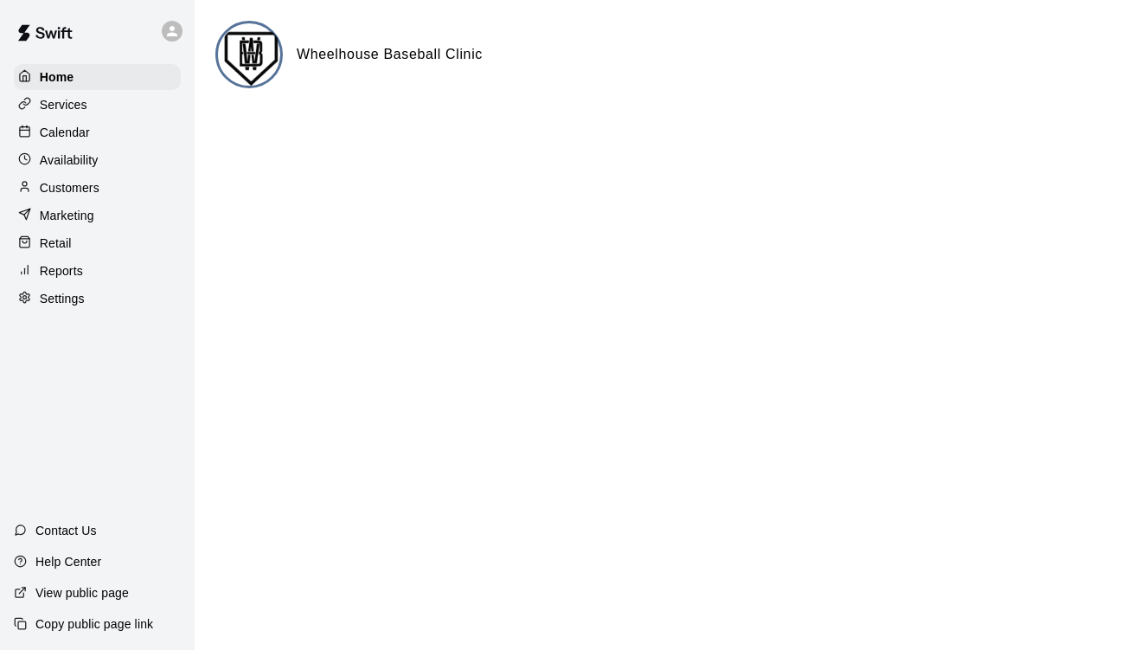
click at [77, 110] on p "Services" at bounding box center [64, 104] width 48 height 17
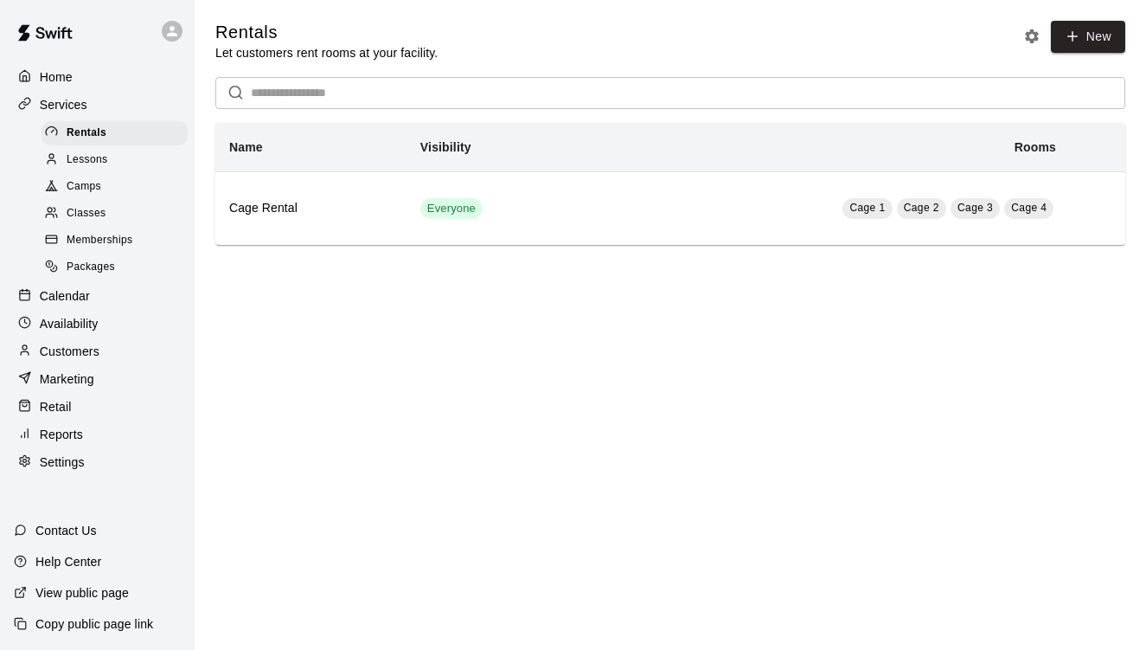
click at [118, 234] on span "Memberships" at bounding box center [100, 240] width 66 height 17
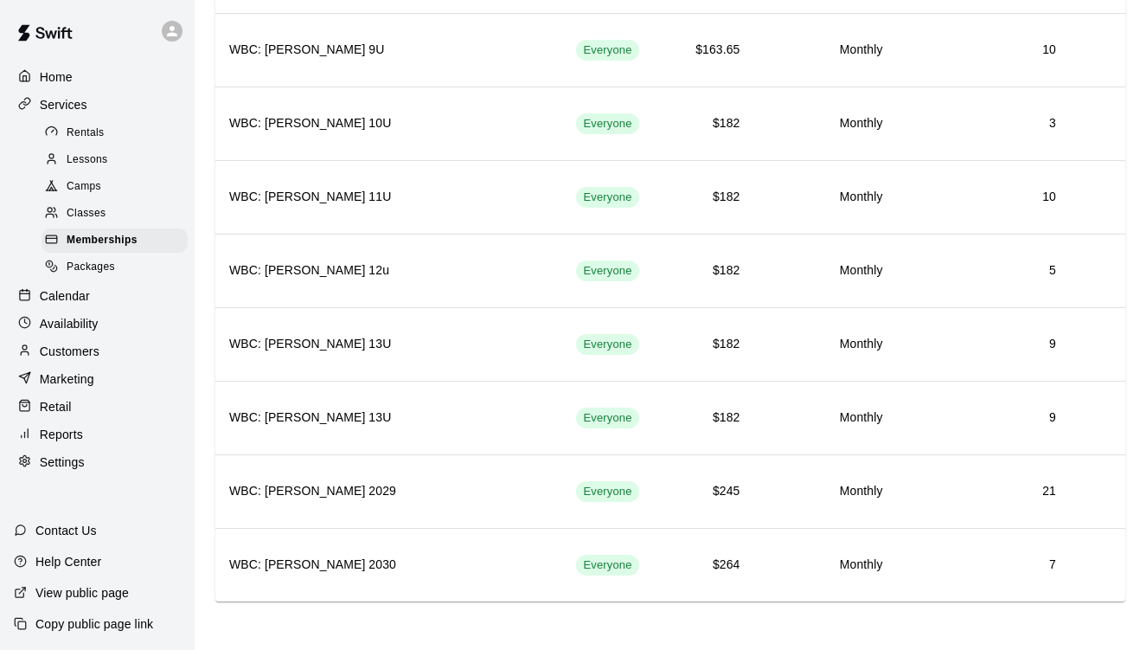
scroll to position [1187, 0]
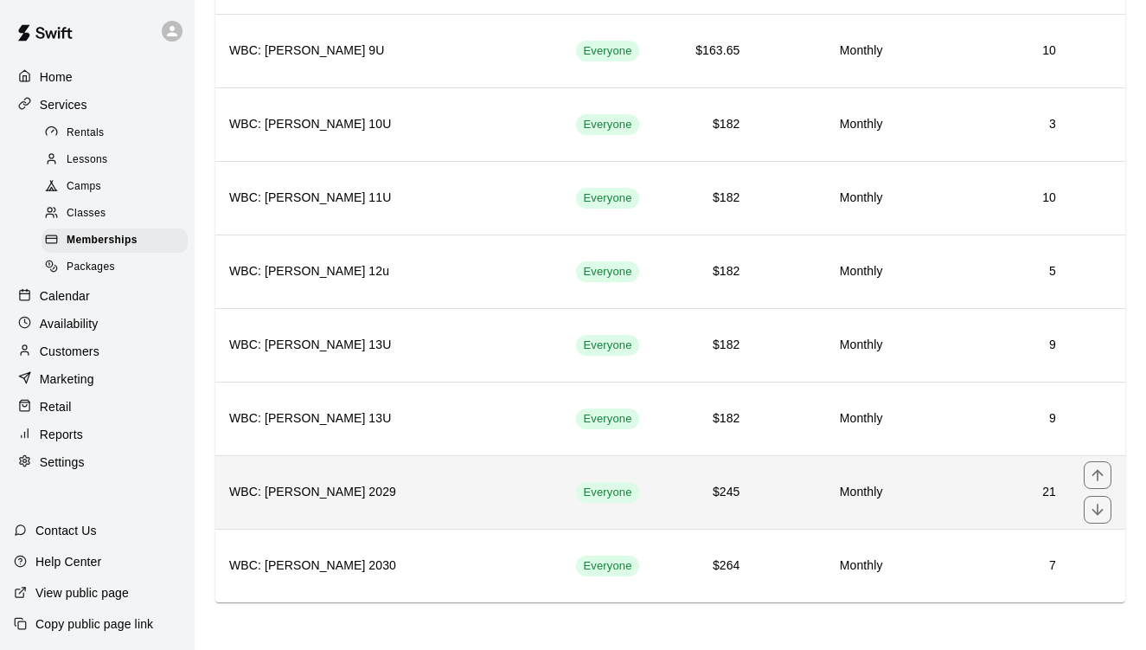
click at [1004, 486] on h6 "21" at bounding box center [983, 492] width 145 height 19
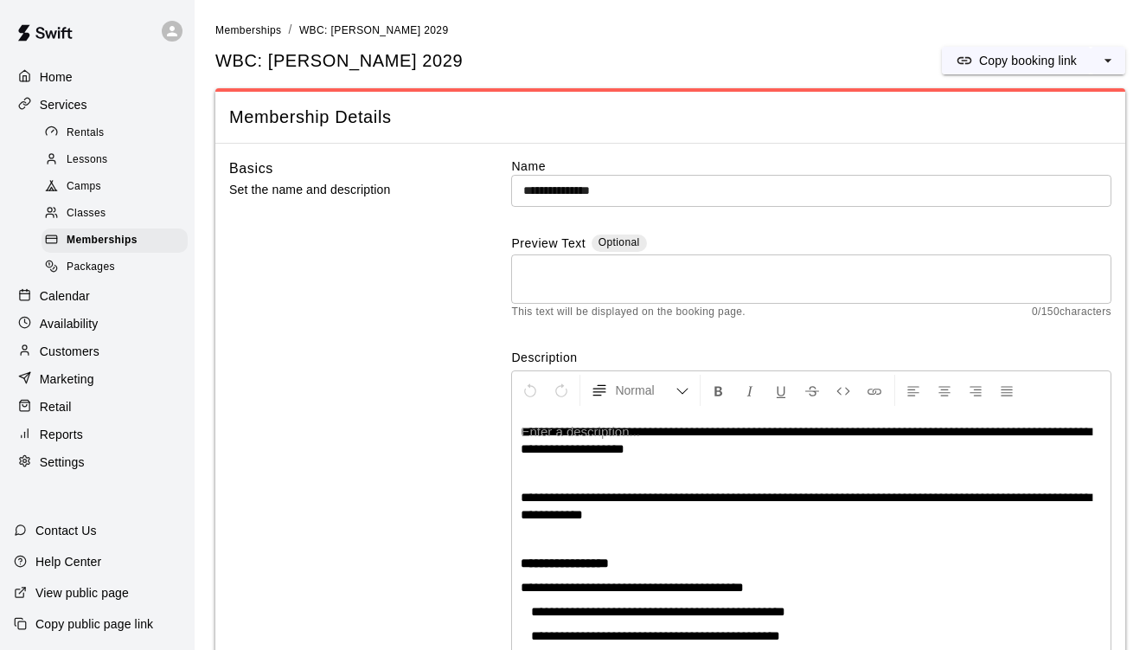
scroll to position [403, 0]
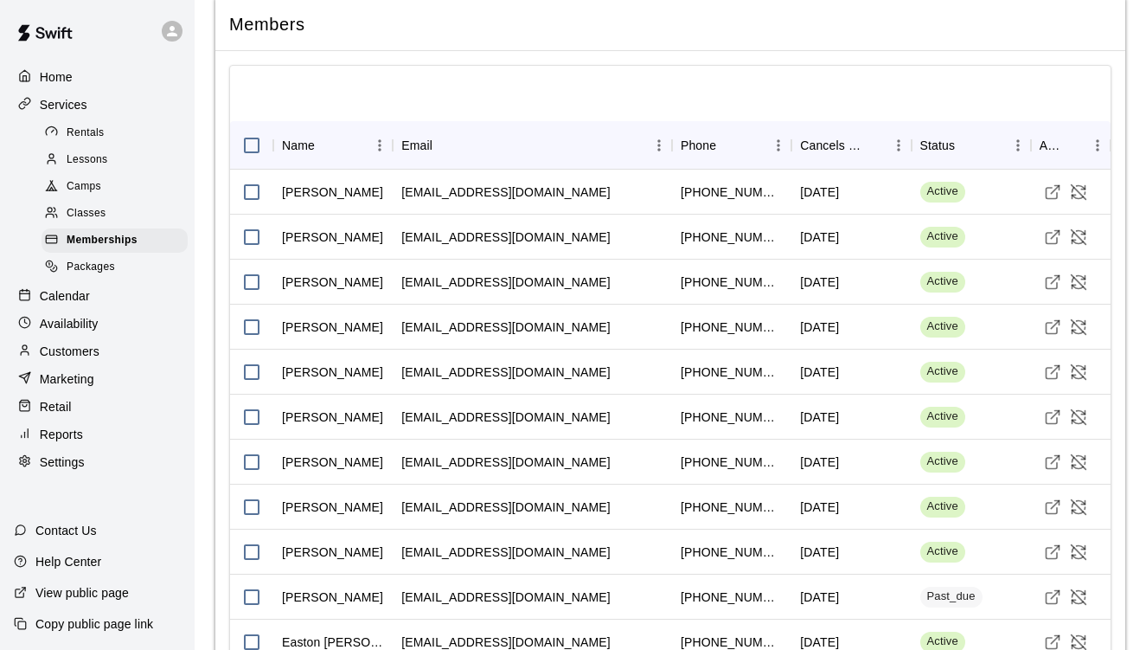
scroll to position [1753, 0]
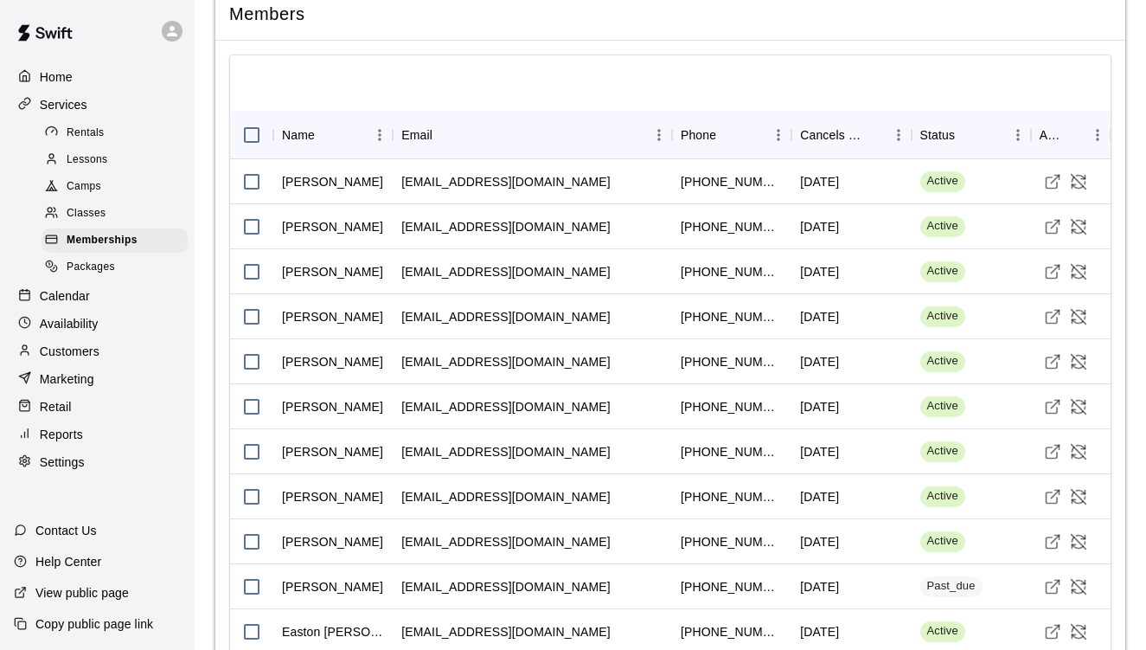
click at [1120, 357] on div "Name Email Phone Cancels Date Status Actions Chris Allen coachchrisallen5@gmail…" at bounding box center [670, 613] width 910 height 1145
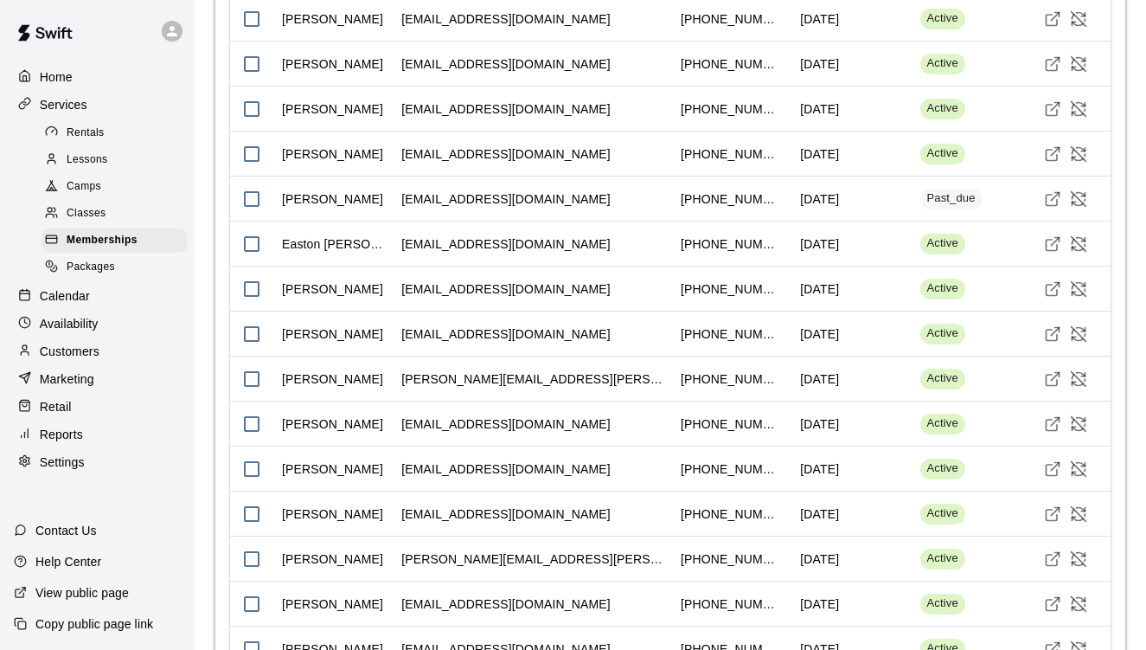
scroll to position [2157, 0]
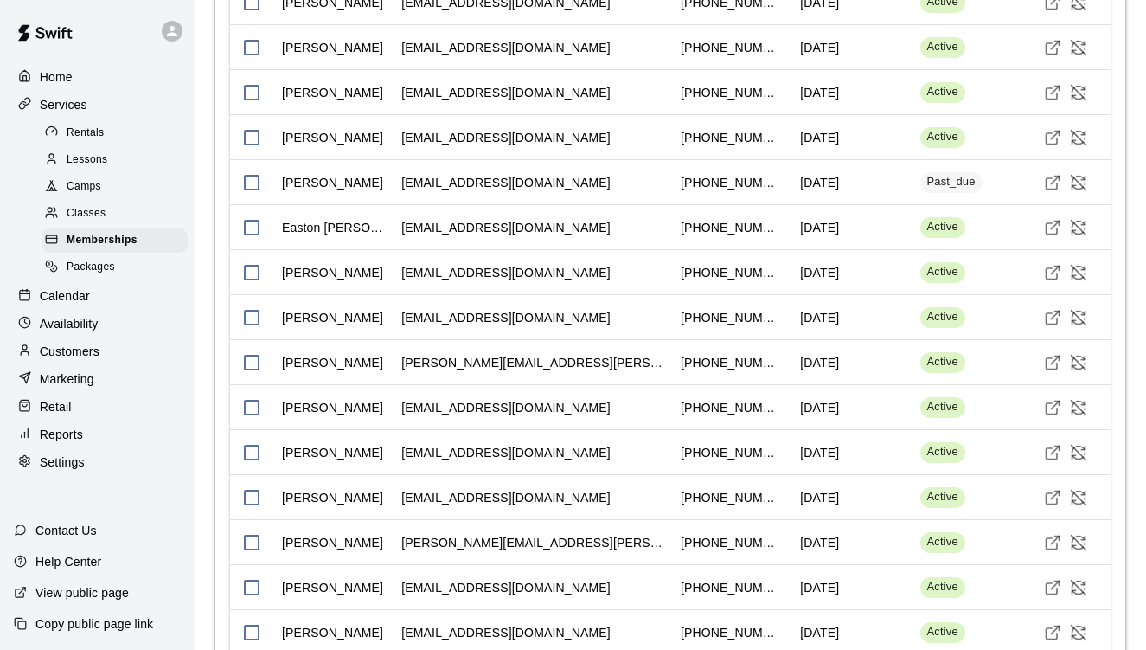
click at [1123, 562] on div "Name Email Phone Cancels Date Status Actions Chris Allen coachchrisallen5@gmail…" at bounding box center [670, 209] width 910 height 1145
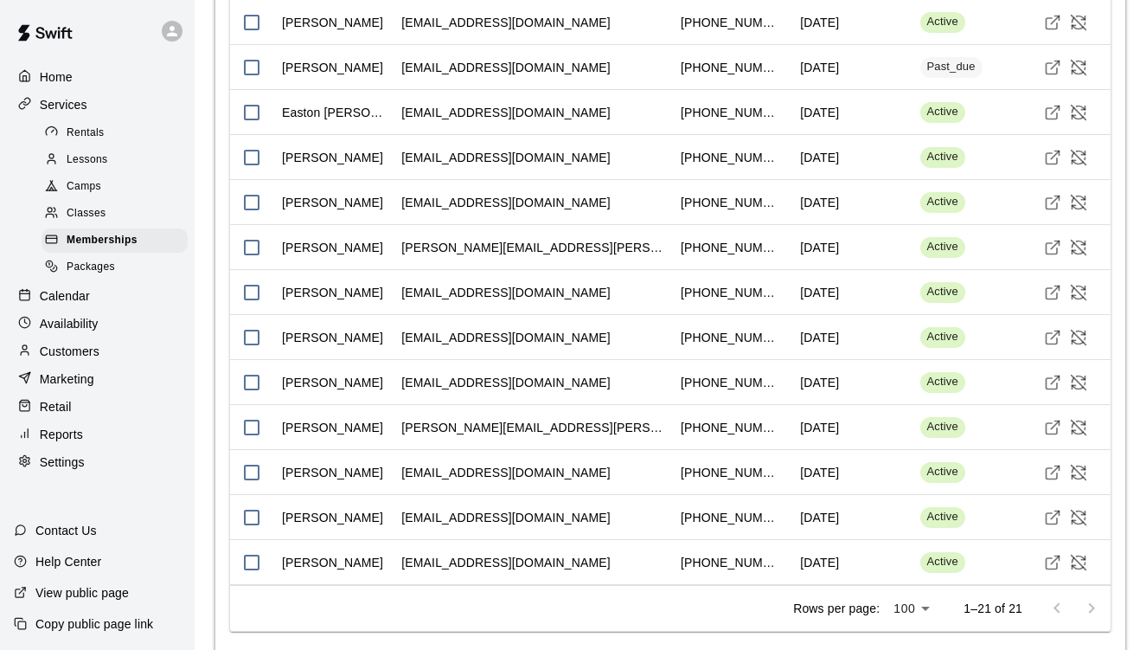
scroll to position [2203, 0]
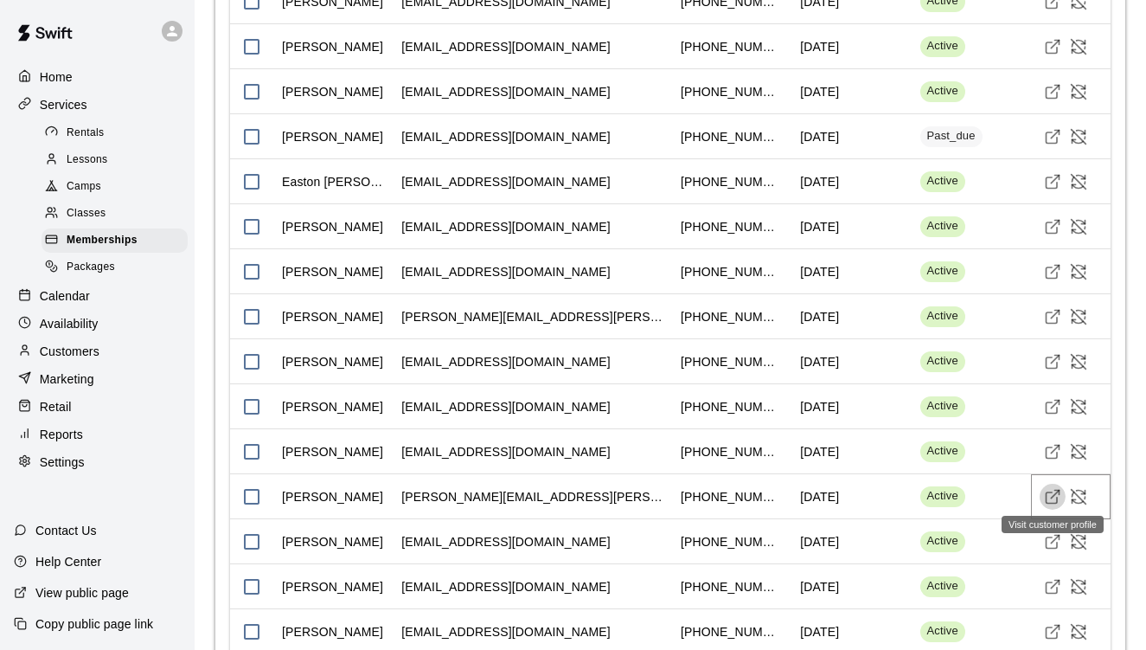
click at [1050, 490] on icon "Visit customer profile" at bounding box center [1052, 496] width 17 height 17
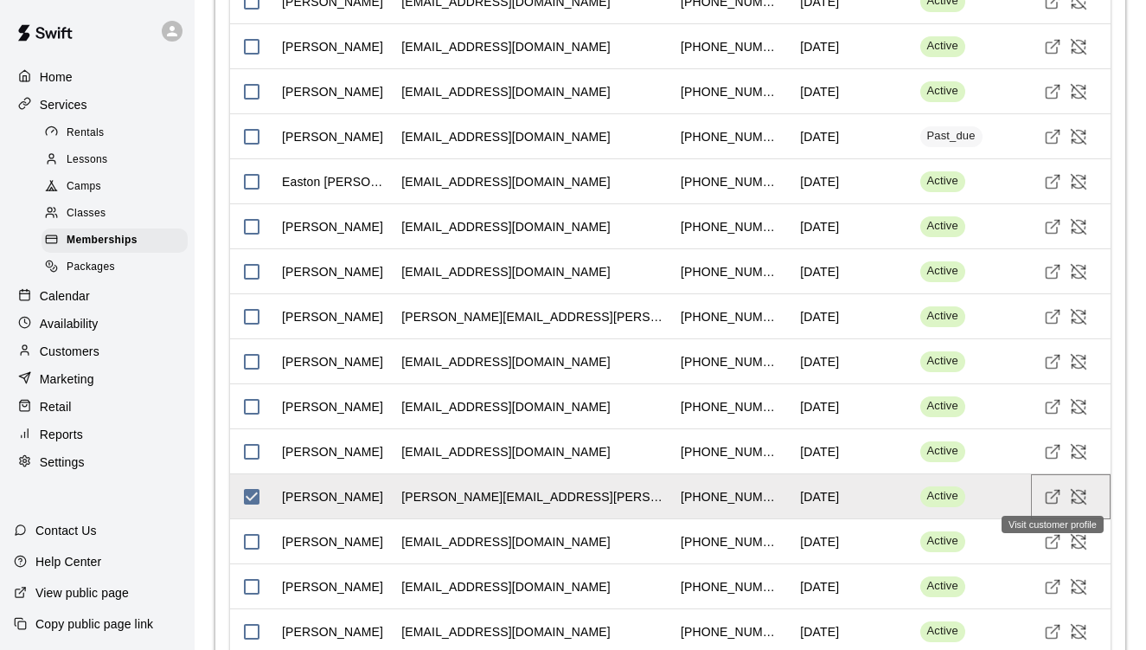
click at [1046, 492] on icon "Visit customer profile" at bounding box center [1051, 497] width 11 height 11
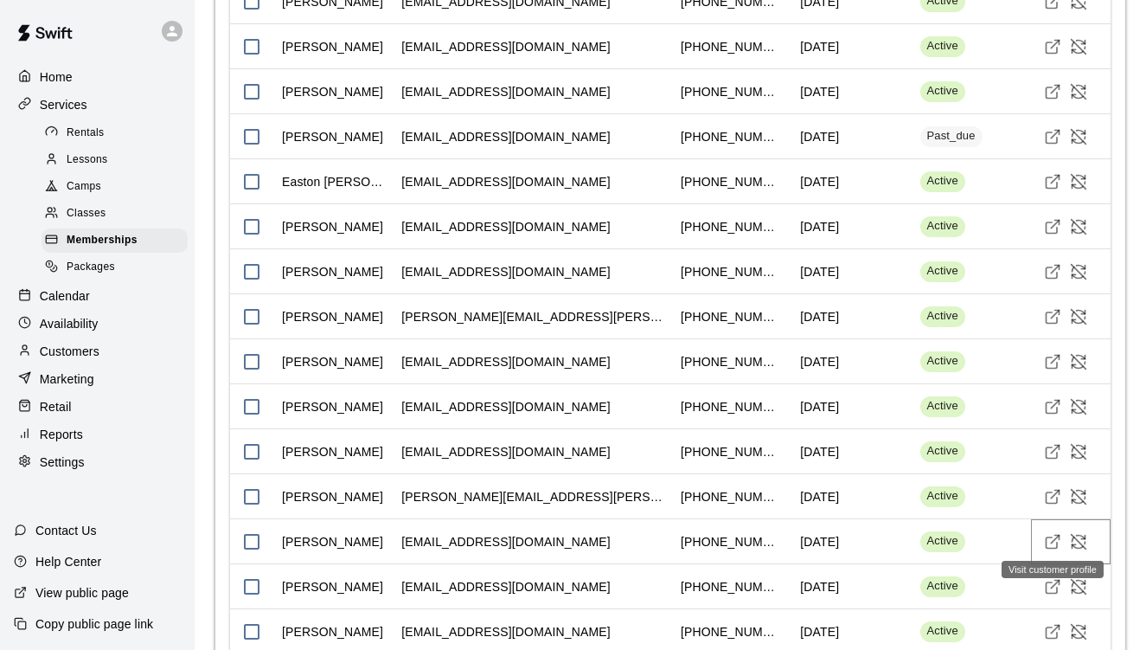
click at [1052, 537] on icon "Visit customer profile" at bounding box center [1052, 541] width 17 height 17
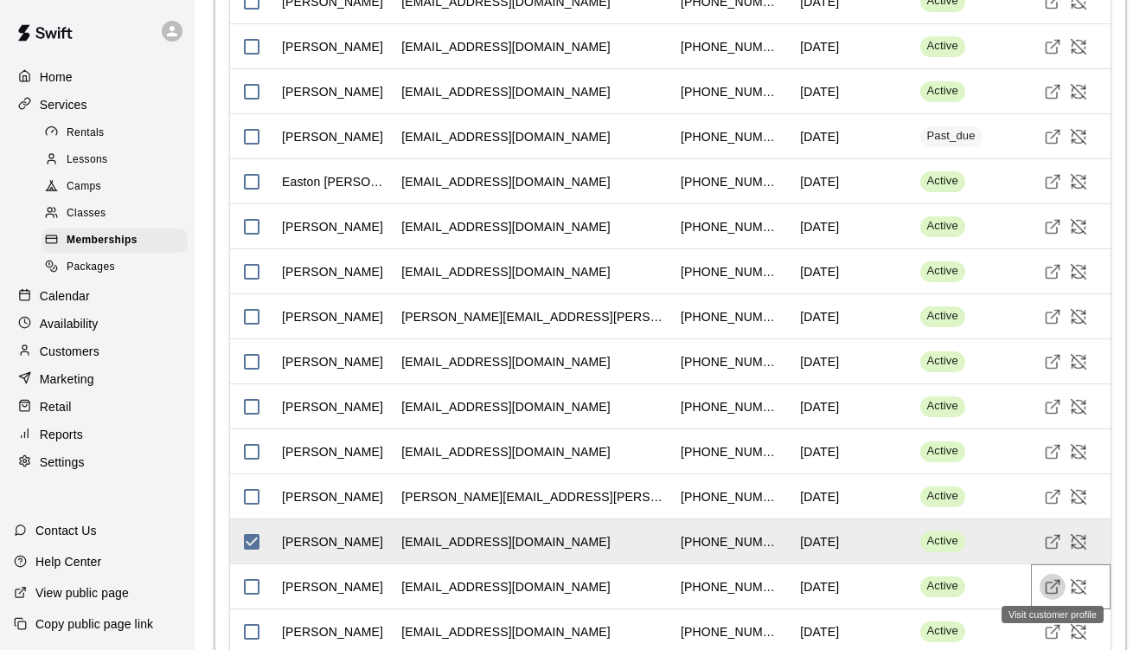
click at [1045, 586] on icon "Visit customer profile" at bounding box center [1052, 586] width 17 height 17
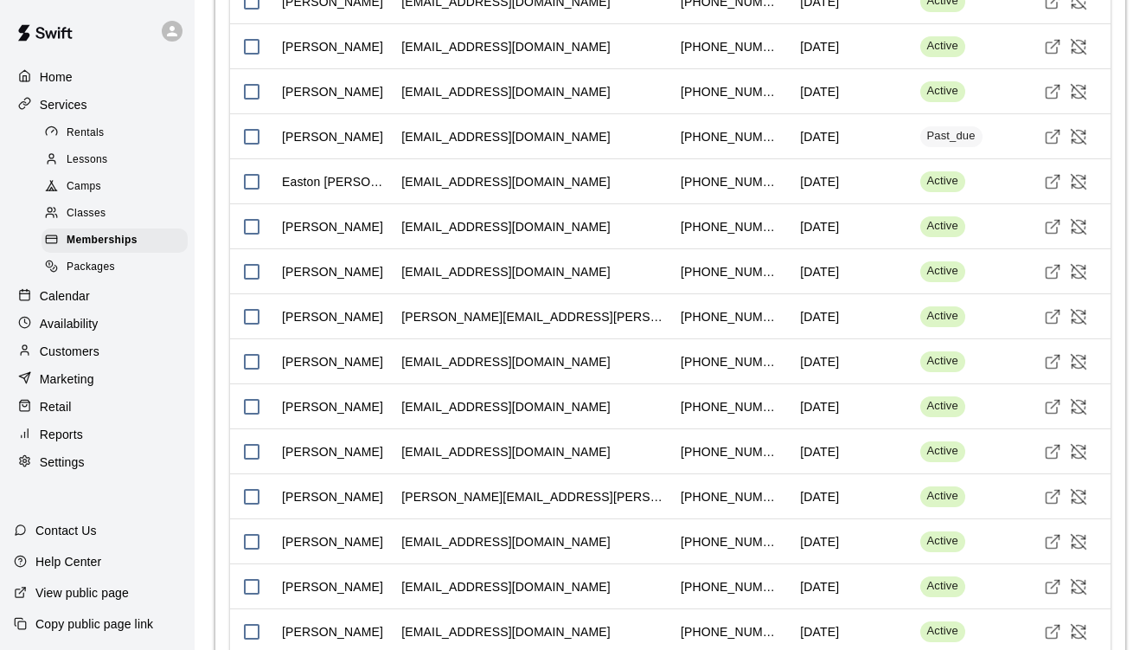
click at [1119, 539] on div "Name Email Phone Cancels Date Status Actions Chris Allen coachchrisallen5@gmail…" at bounding box center [670, 163] width 910 height 1145
click at [1051, 581] on icon "Visit customer profile" at bounding box center [1052, 586] width 17 height 17
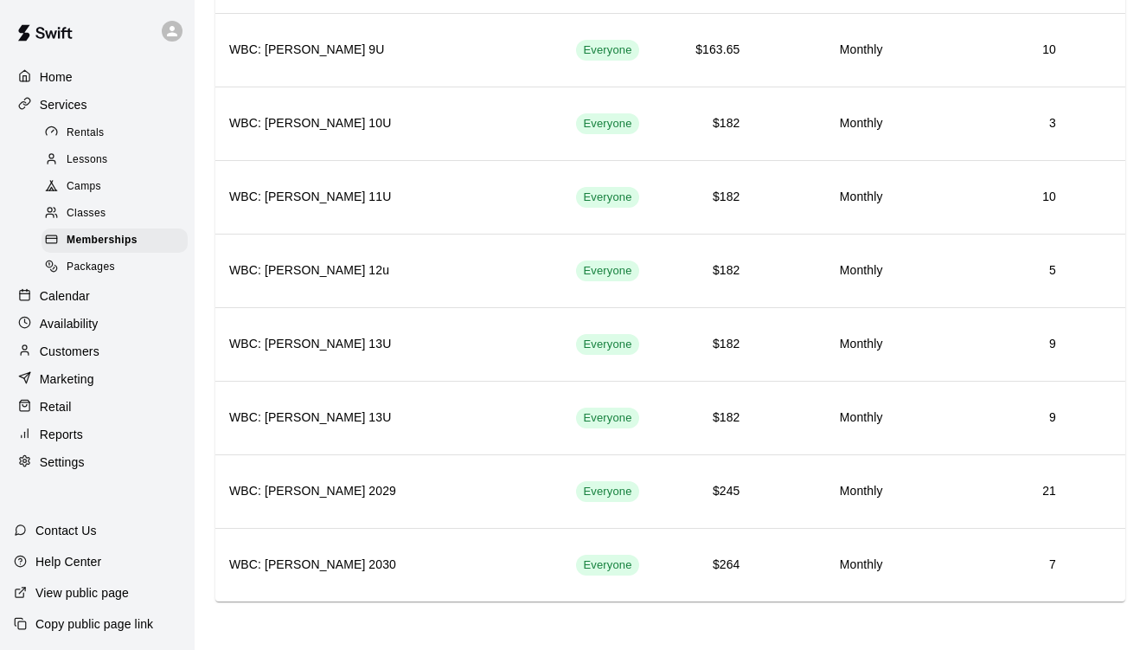
scroll to position [1187, 0]
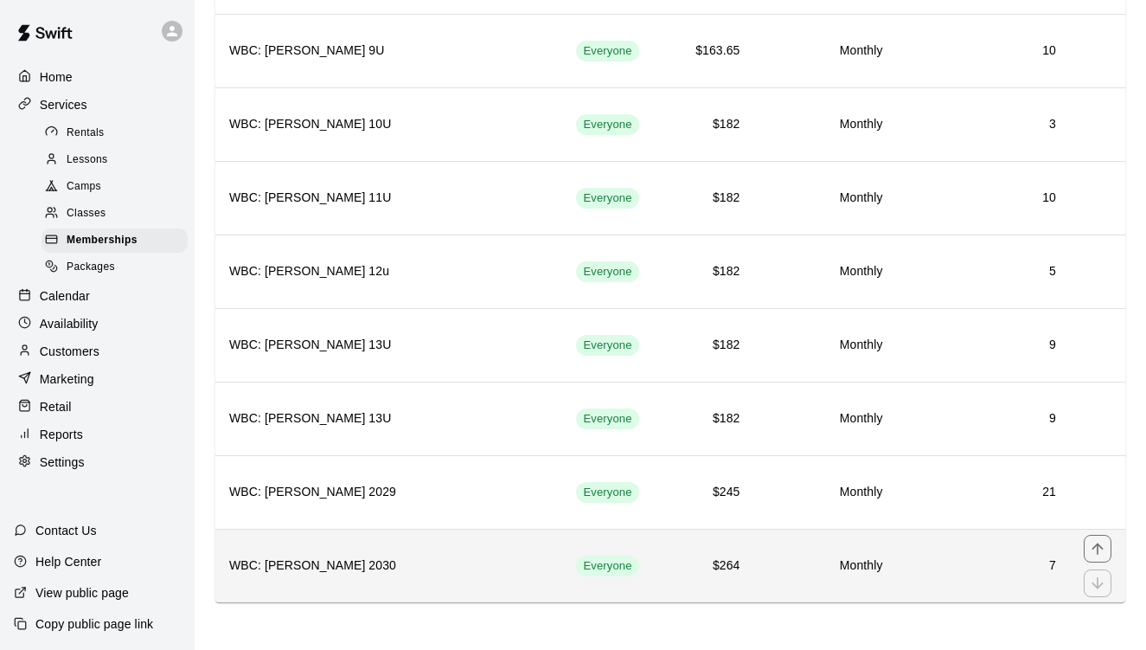
click at [520, 571] on h6 "WBC: Allen 2030" at bounding box center [388, 565] width 319 height 19
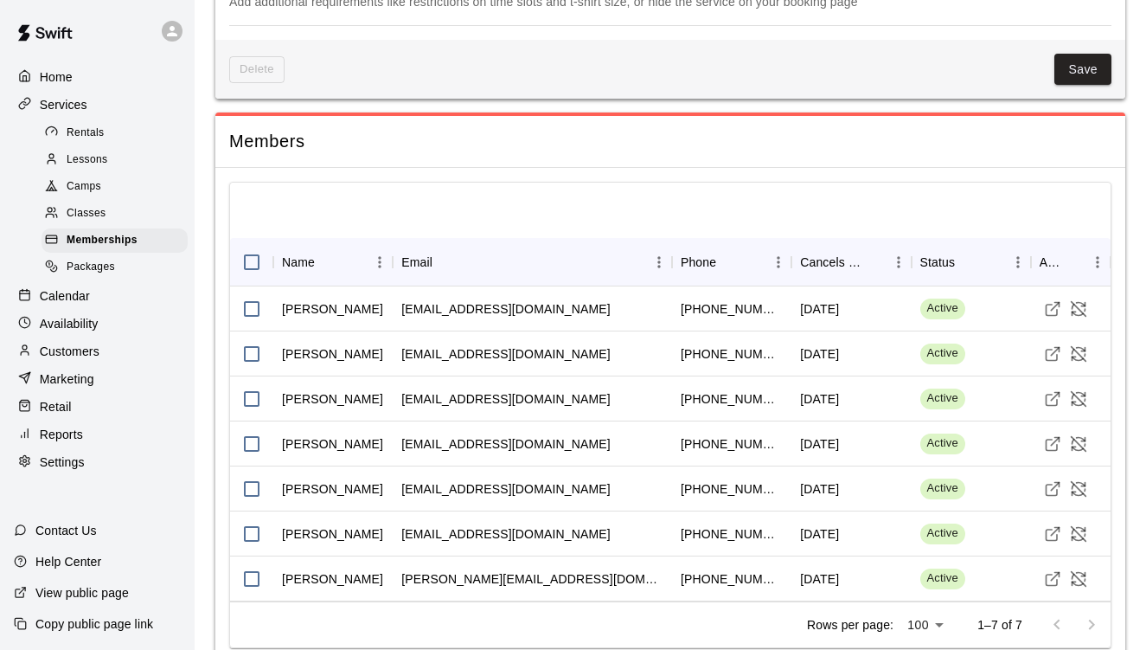
scroll to position [1627, 0]
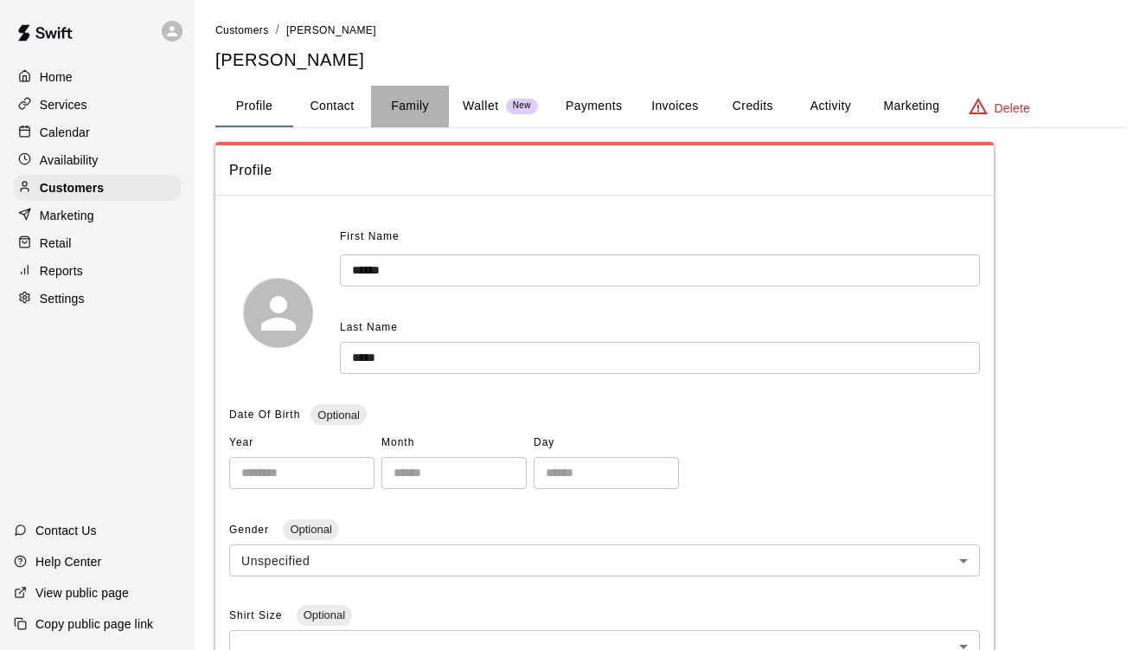
click at [403, 108] on button "Family" at bounding box center [410, 107] width 78 height 42
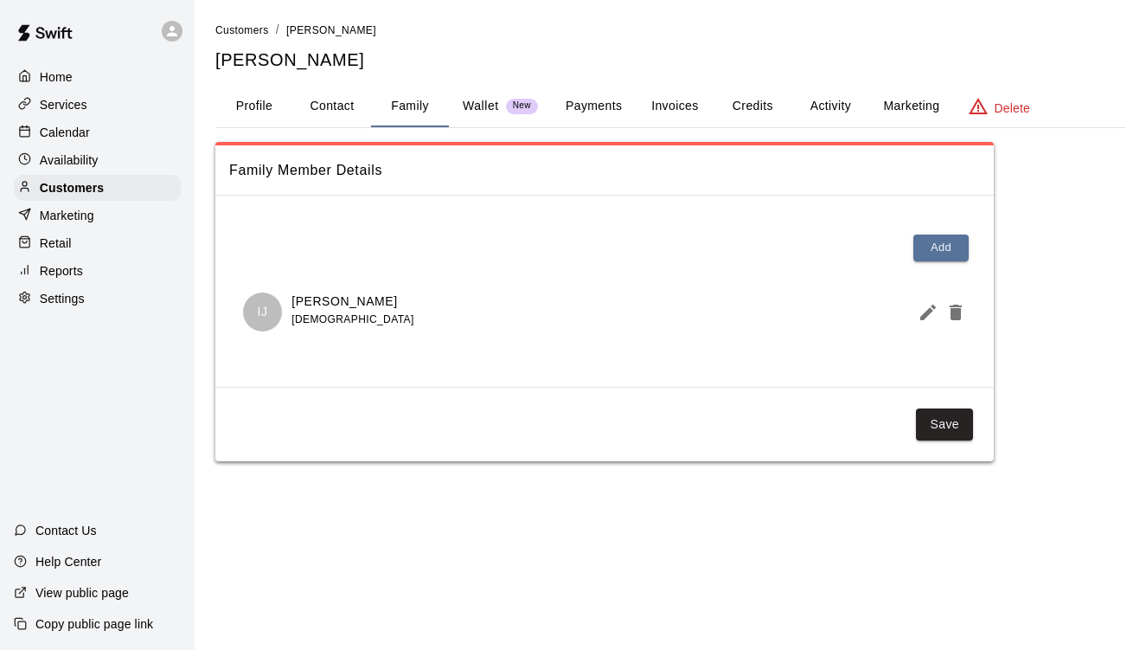
click at [257, 101] on button "Profile" at bounding box center [254, 107] width 78 height 42
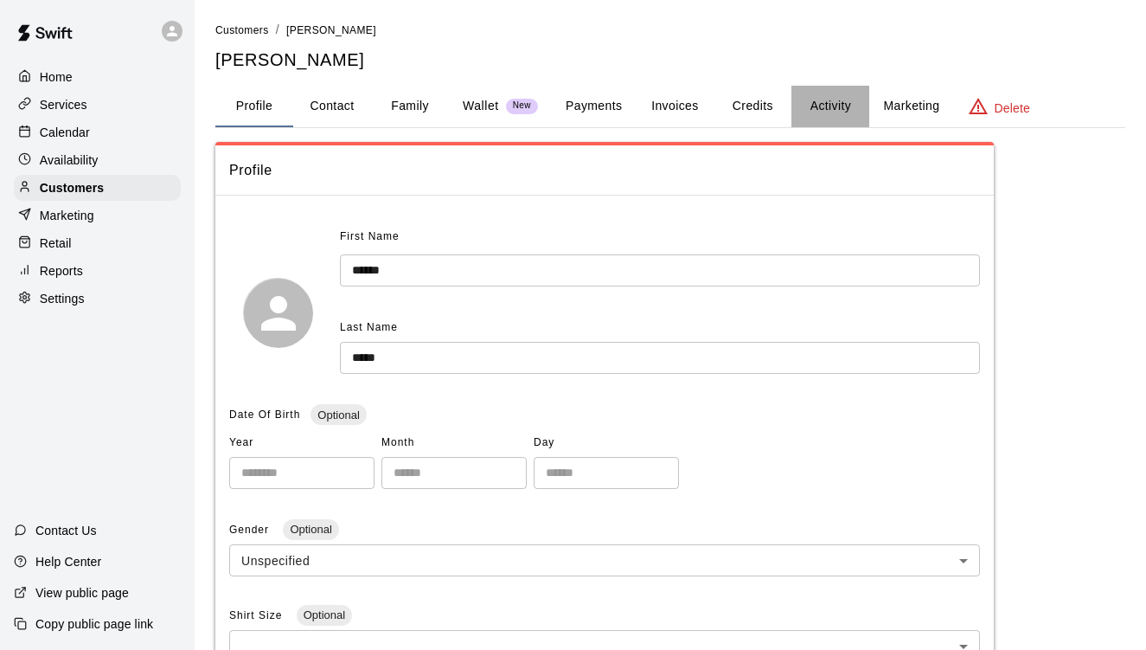
click at [837, 112] on button "Activity" at bounding box center [831, 107] width 78 height 42
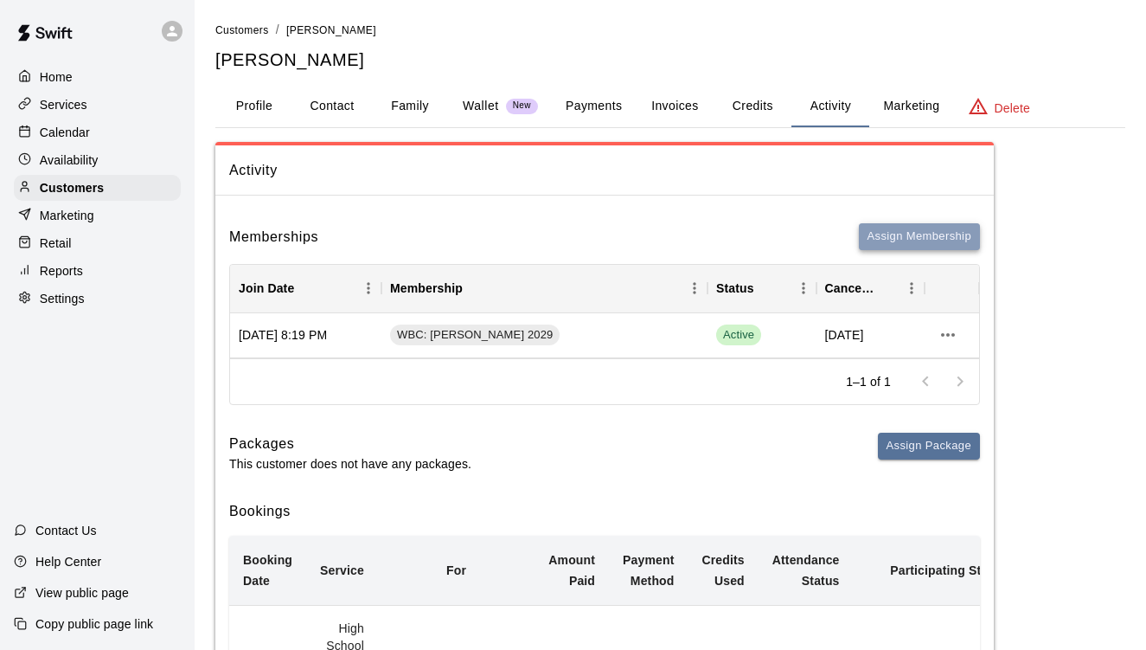
click at [922, 242] on button "Assign Membership" at bounding box center [919, 236] width 121 height 27
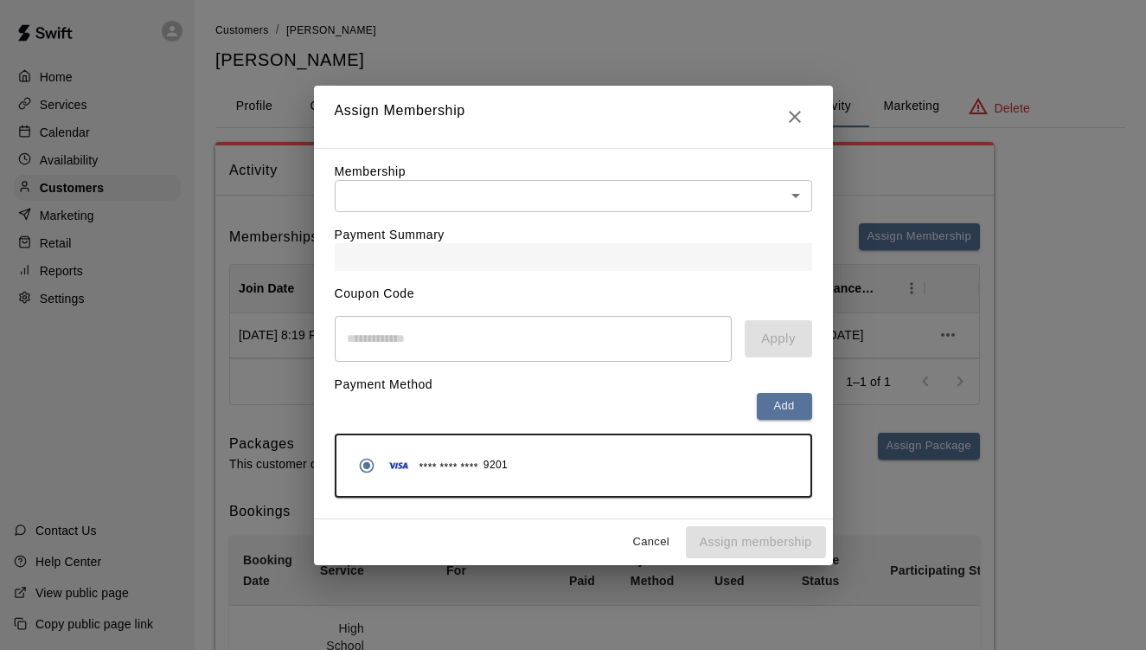
click at [577, 207] on body "Home Services Calendar Availability Customers Marketing Retail Reports Settings…" at bounding box center [573, 419] width 1146 height 838
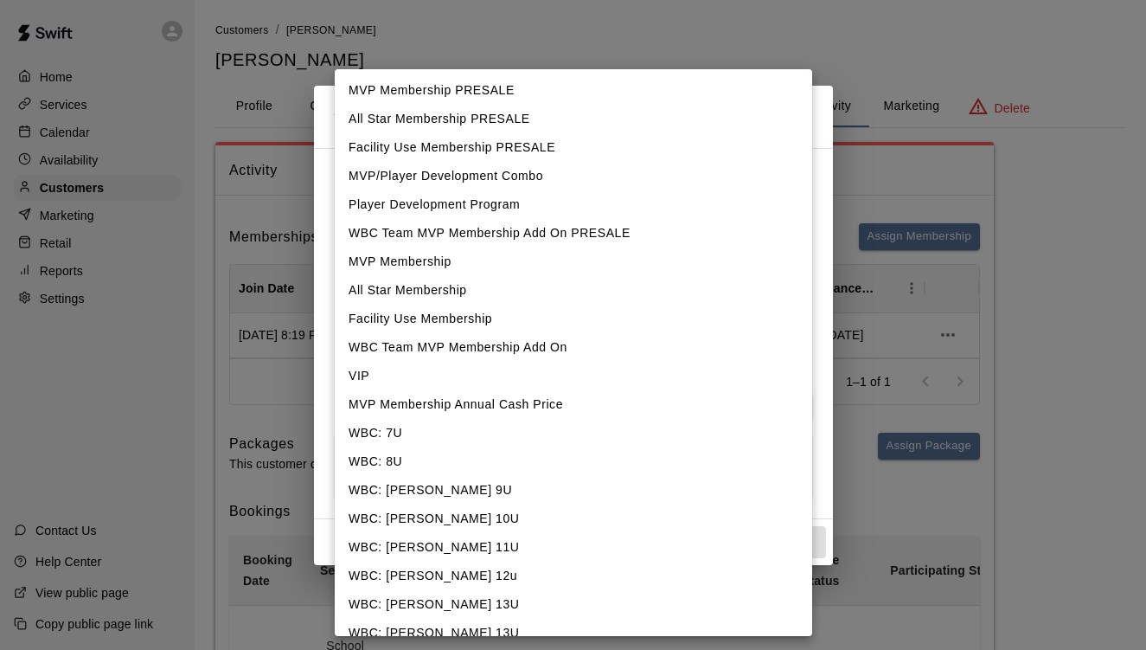
click at [447, 548] on li "WBC: [PERSON_NAME] 11U" at bounding box center [574, 547] width 478 height 29
type input "**********"
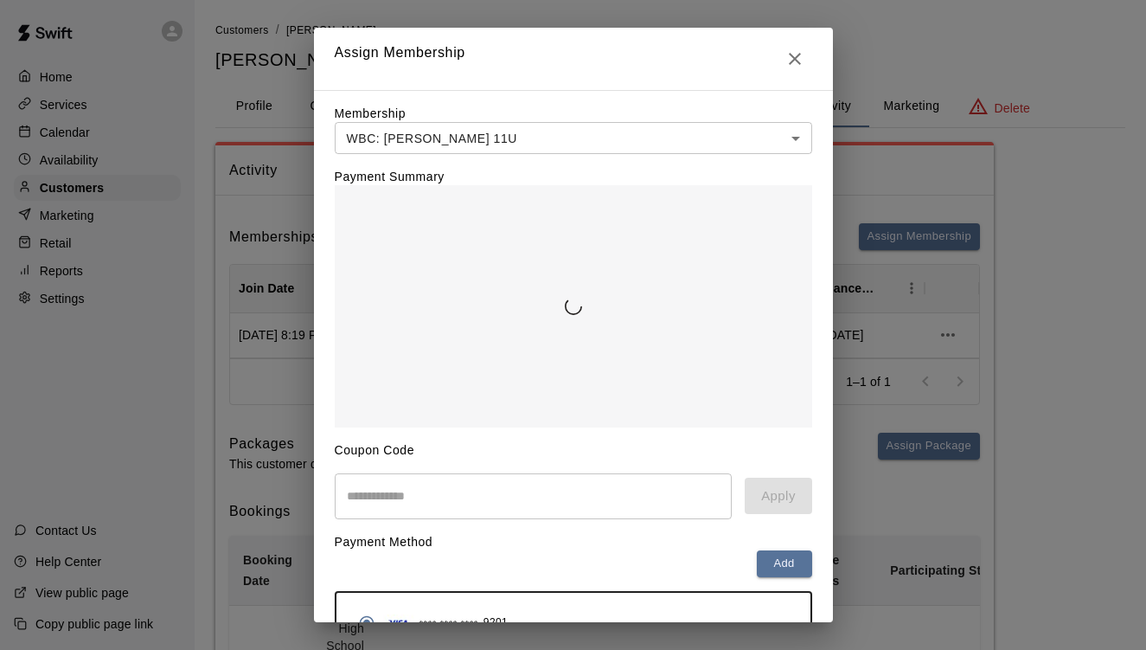
click at [447, 548] on div "MVP Membership PRESALE All Star Membership PRESALE Facility Use Membership PRES…" at bounding box center [573, 325] width 1146 height 650
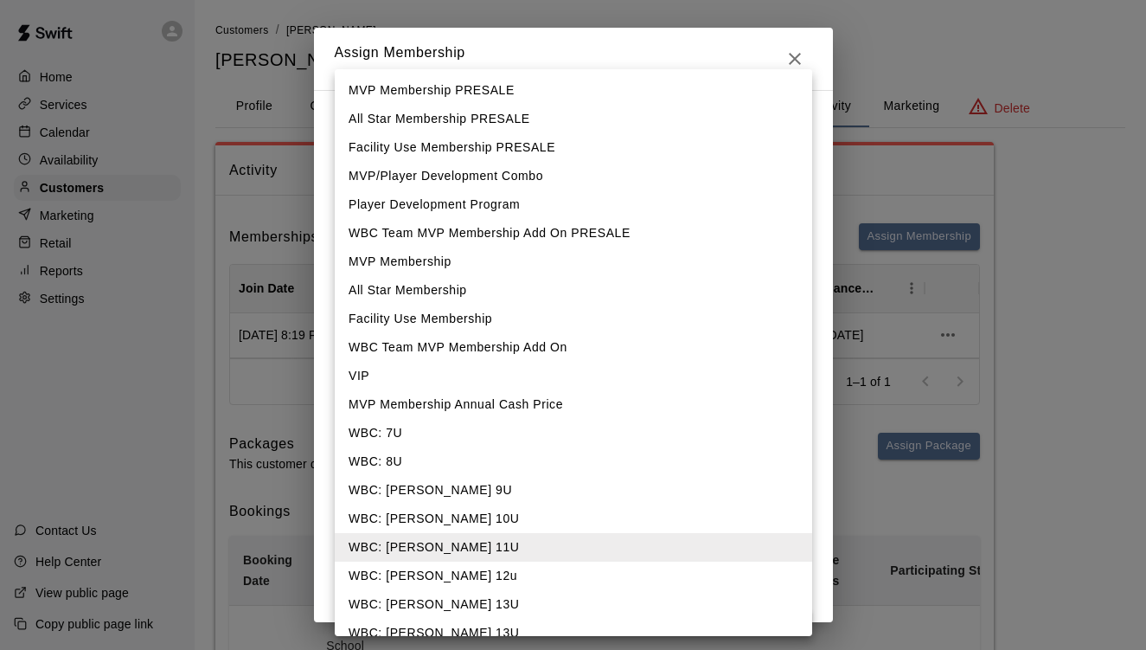
click at [636, 146] on body "**********" at bounding box center [573, 419] width 1146 height 838
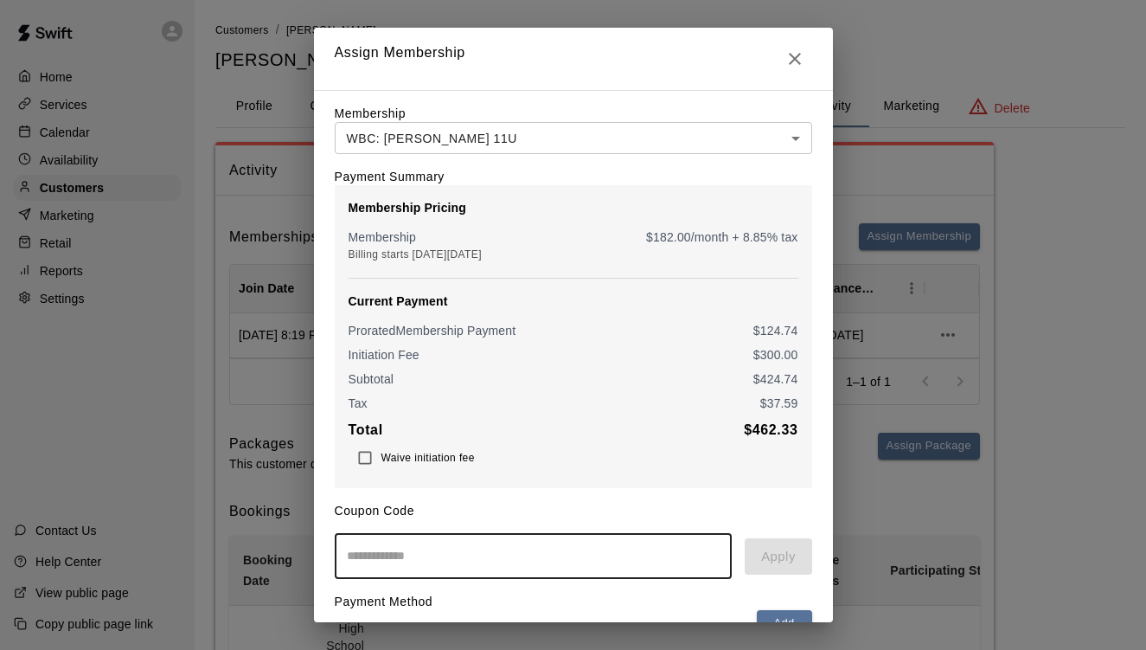
click at [786, 147] on body "**********" at bounding box center [573, 419] width 1146 height 838
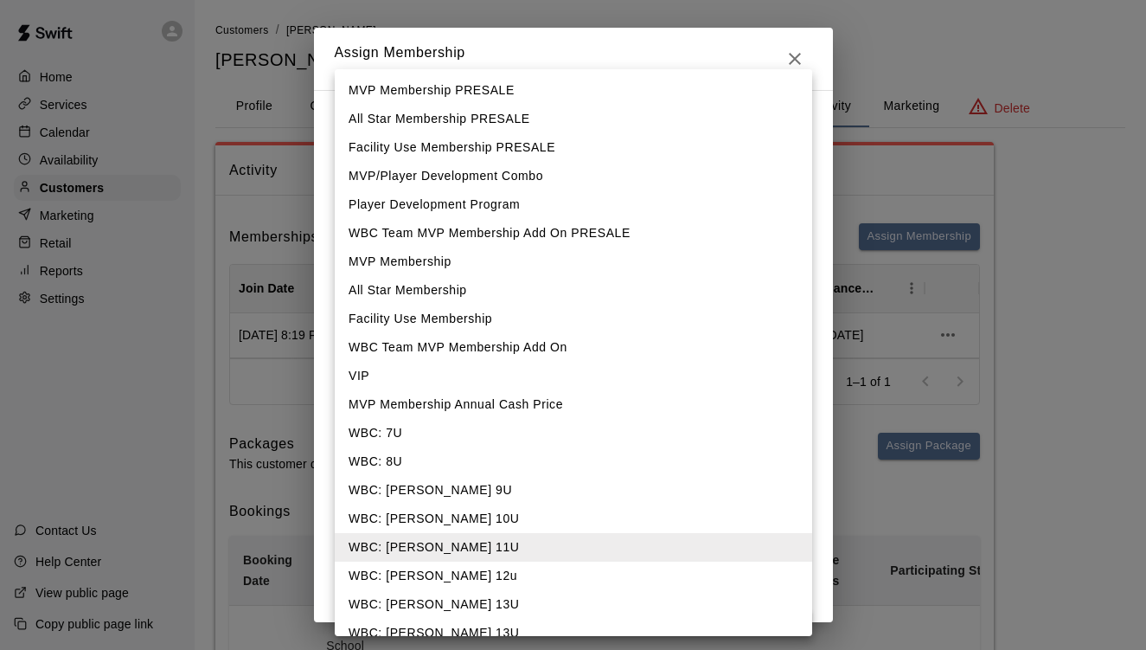
drag, startPoint x: 710, startPoint y: 50, endPoint x: 697, endPoint y: 16, distance: 35.9
click at [697, 16] on div at bounding box center [573, 325] width 1146 height 650
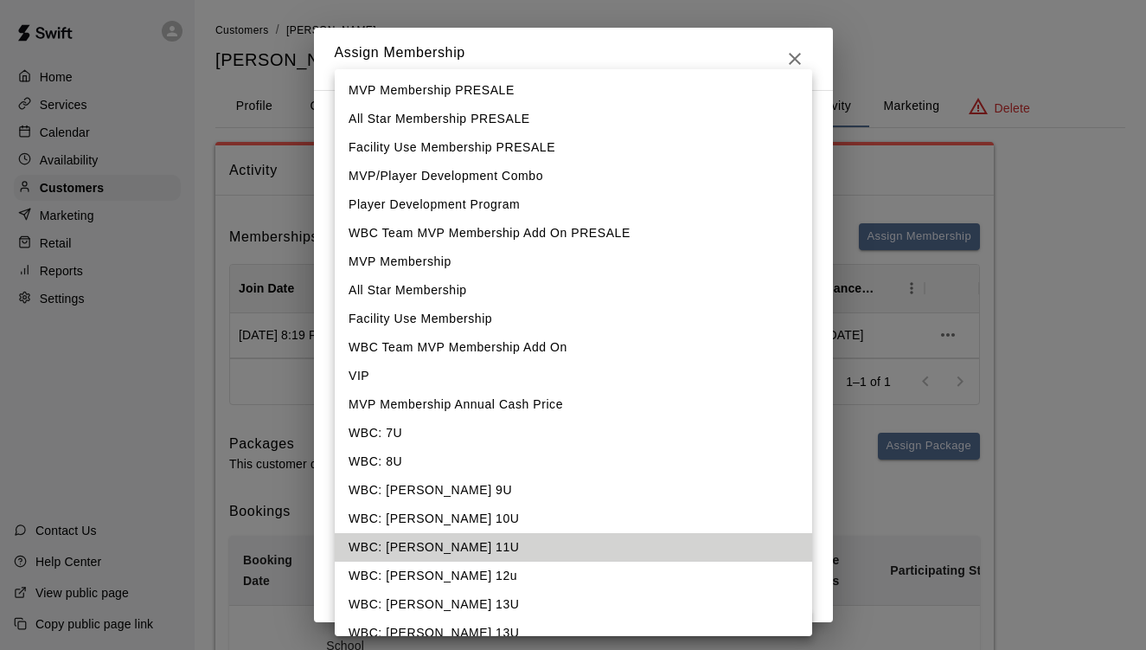
click at [794, 138] on body "**********" at bounding box center [573, 419] width 1146 height 838
click at [794, 143] on body "**********" at bounding box center [573, 419] width 1146 height 838
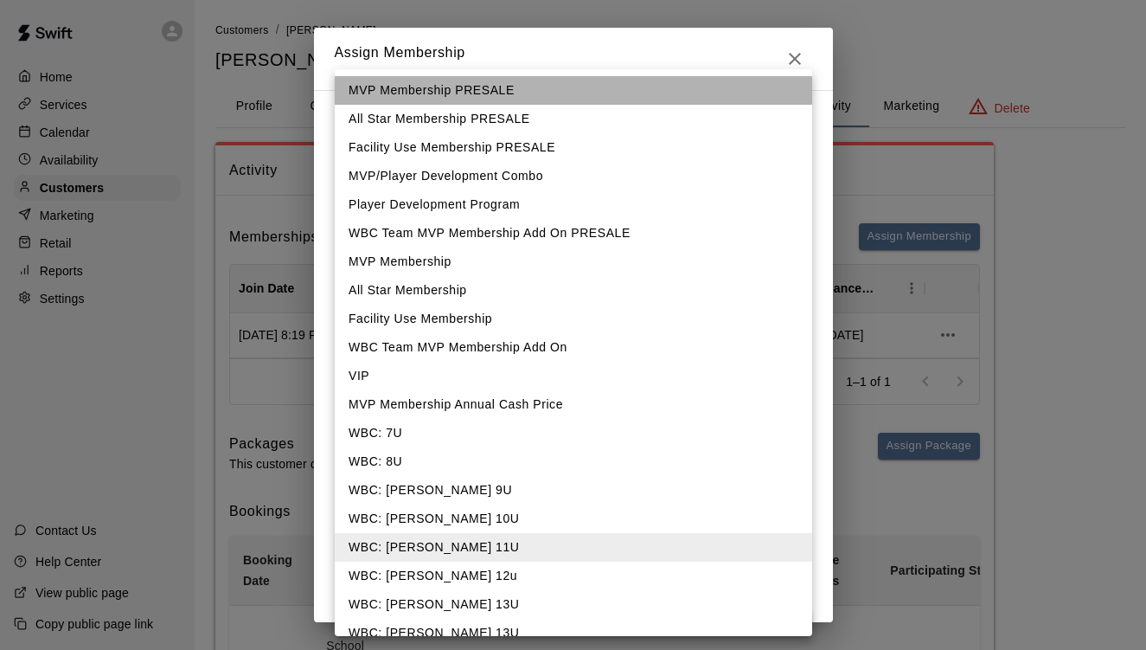
click at [611, 87] on li "MVP Membership PRESALE" at bounding box center [574, 90] width 478 height 29
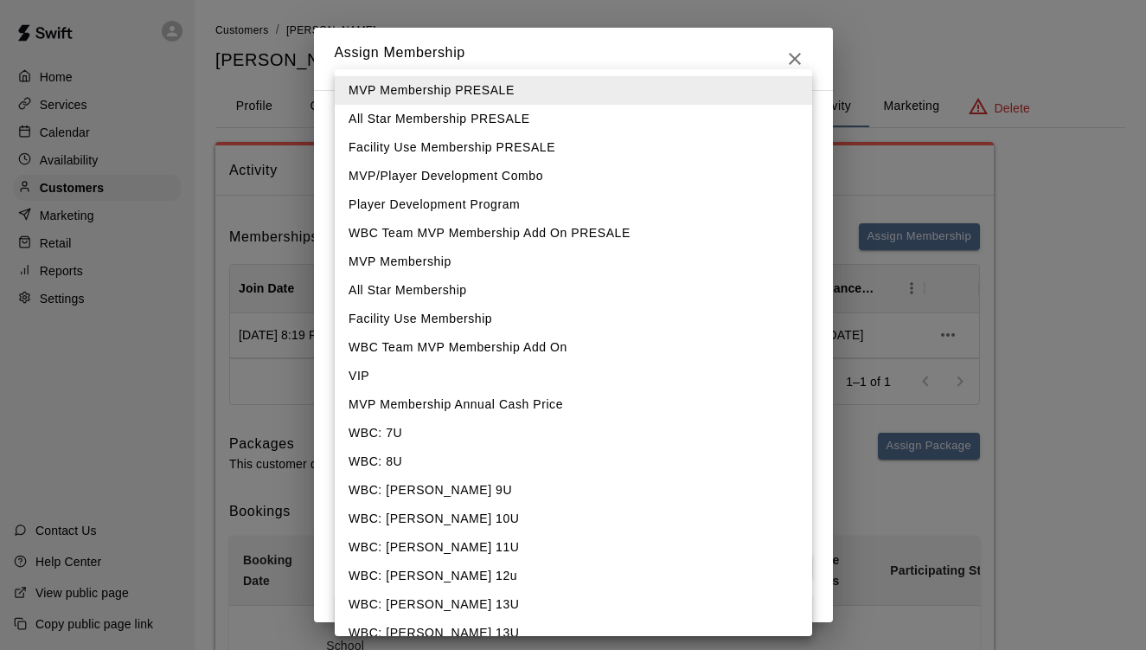
click at [789, 151] on body "**********" at bounding box center [573, 419] width 1146 height 838
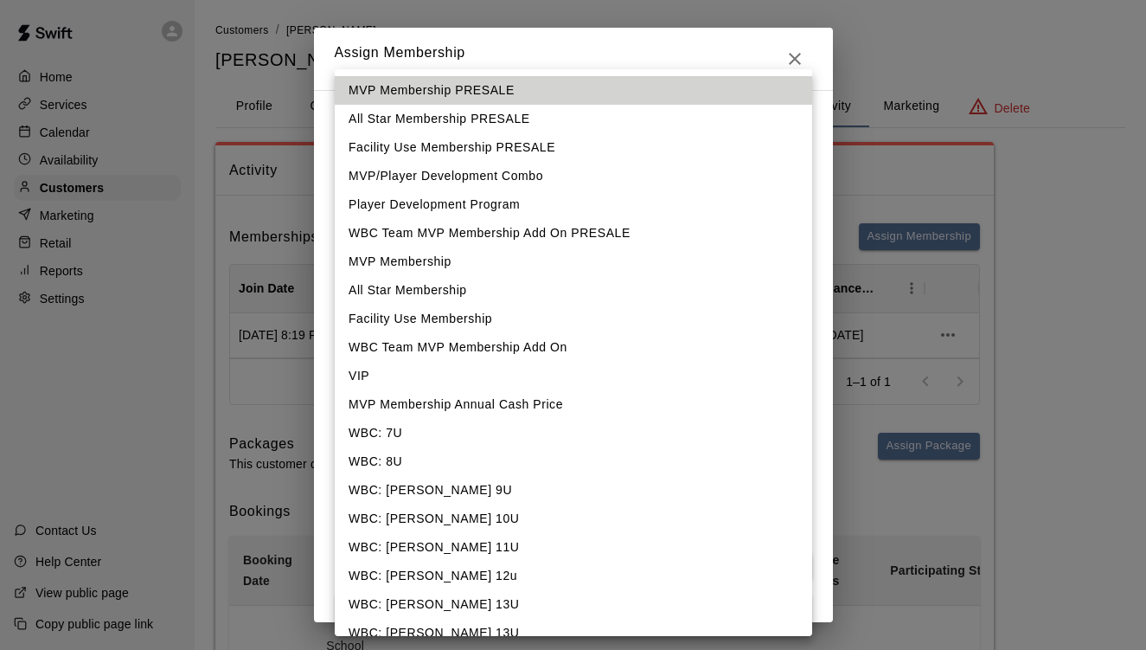
click at [791, 134] on body "**********" at bounding box center [573, 419] width 1146 height 838
click at [780, 618] on li "WBC: Baumann 13U" at bounding box center [574, 604] width 478 height 29
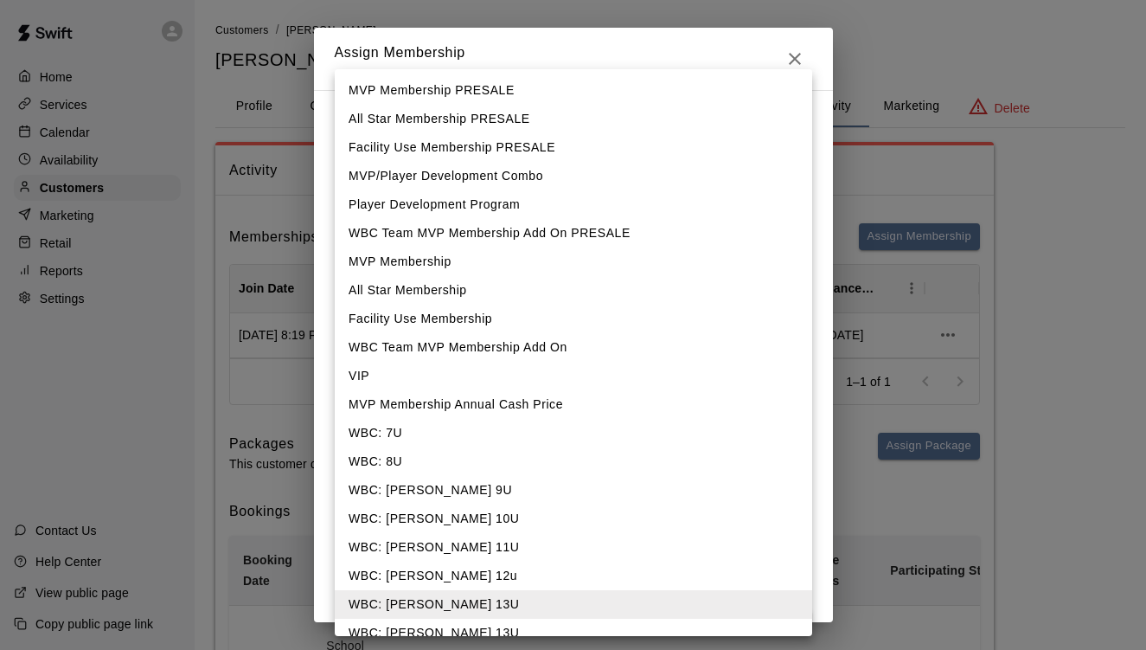
click at [796, 136] on body "**********" at bounding box center [573, 419] width 1146 height 838
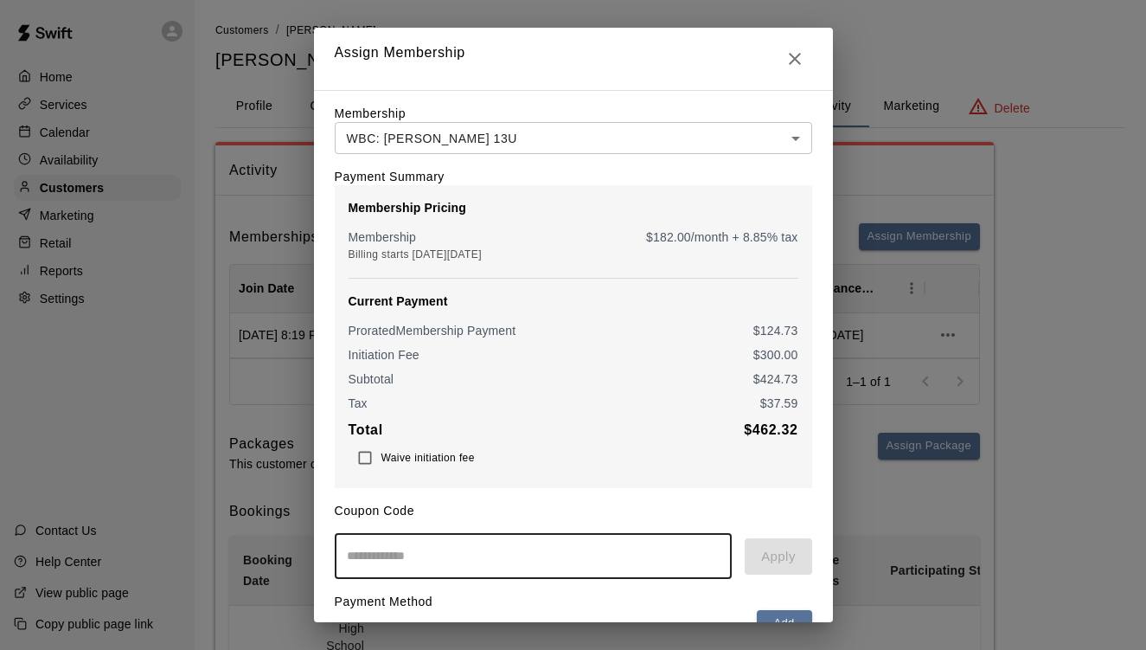
click at [616, 153] on body "**********" at bounding box center [573, 419] width 1146 height 838
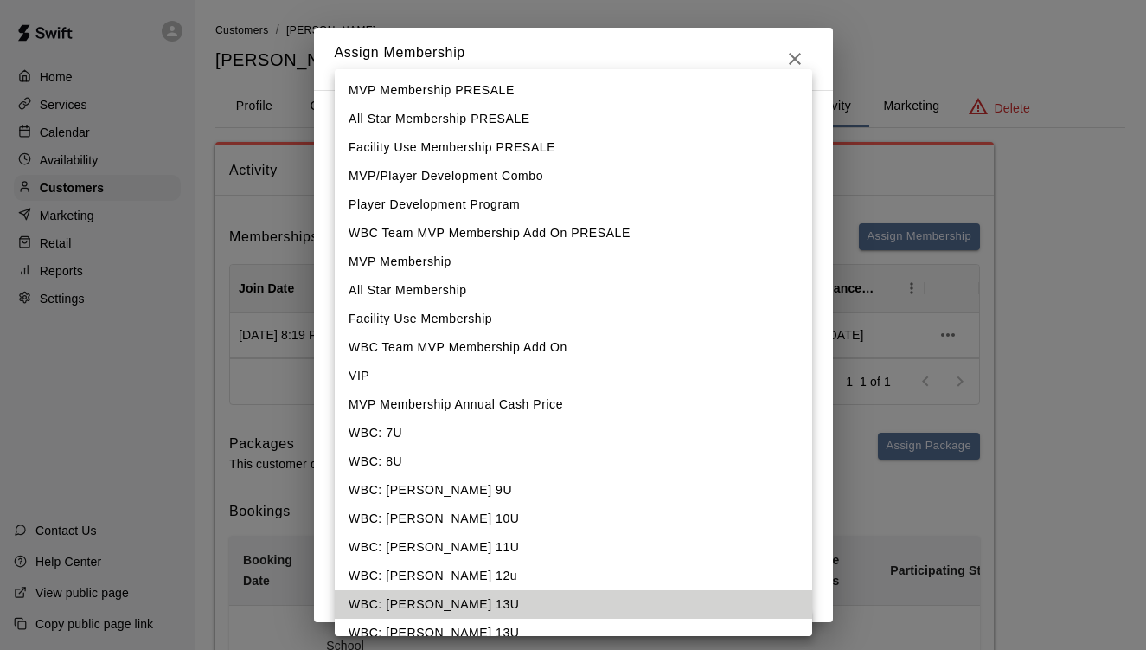
scroll to position [11, 0]
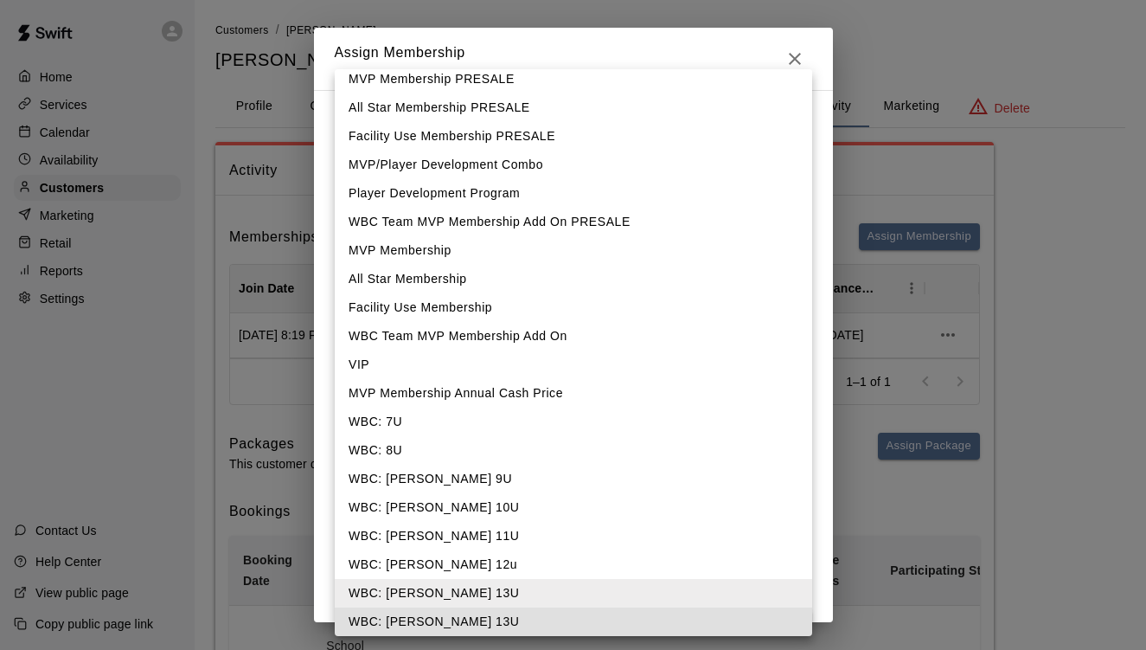
click at [794, 69] on li "MVP Membership PRESALE" at bounding box center [574, 79] width 478 height 29
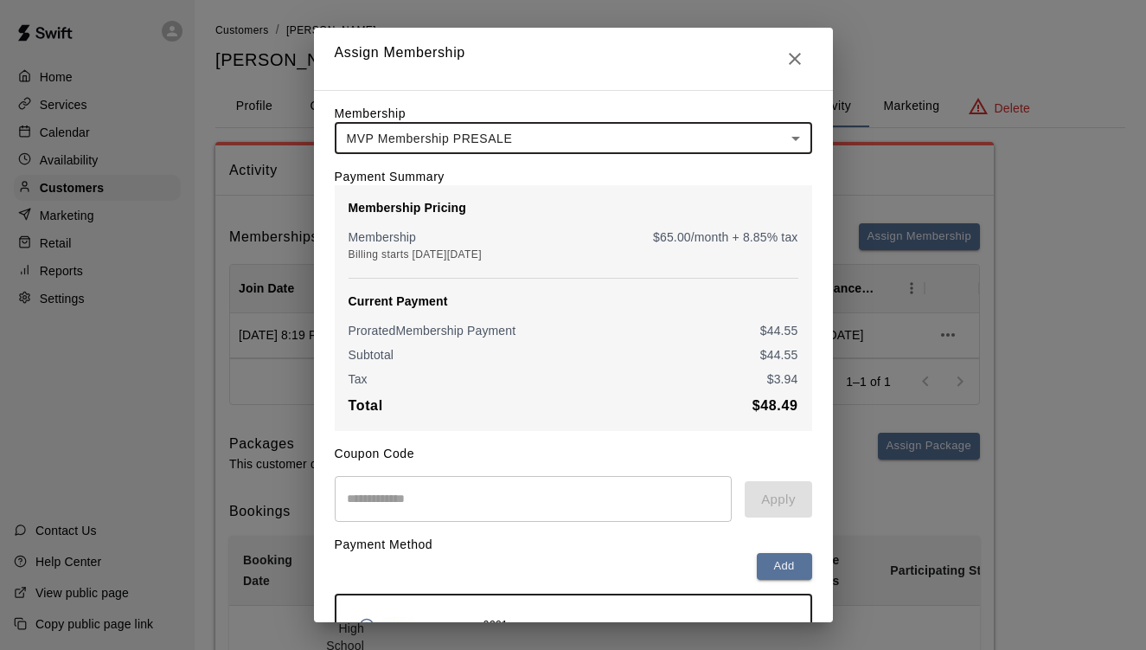
click at [692, 137] on body "**********" at bounding box center [573, 419] width 1146 height 838
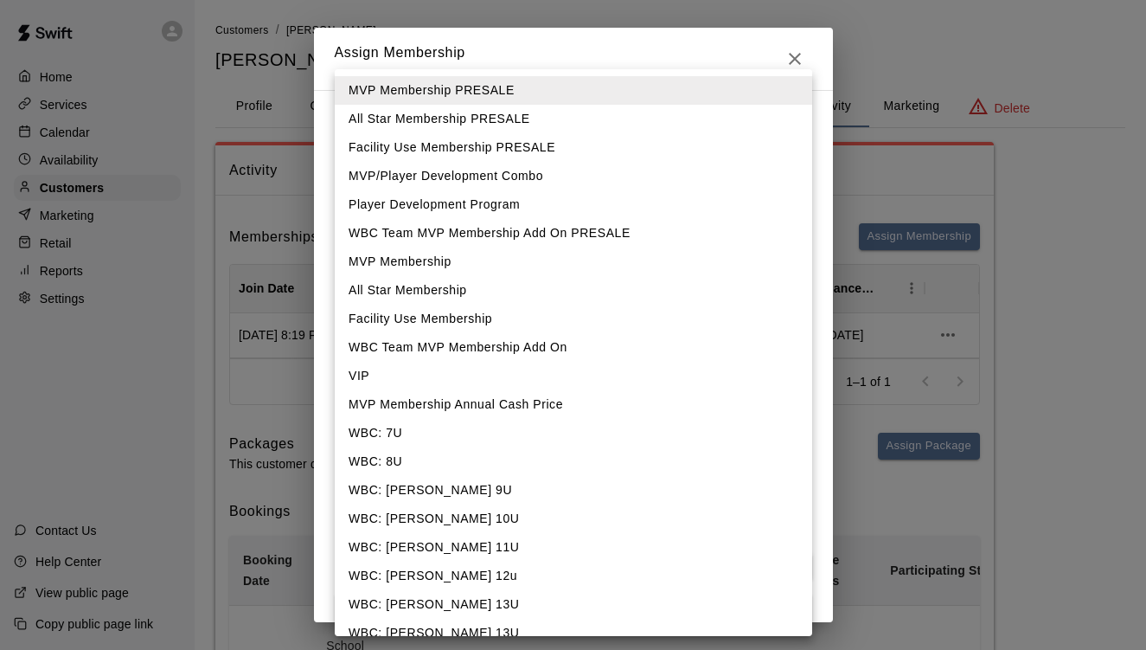
click at [804, 72] on ul "MVP Membership PRESALE All Star Membership PRESALE Facility Use Membership PRES…" at bounding box center [574, 390] width 478 height 642
click at [800, 60] on div at bounding box center [573, 325] width 1146 height 650
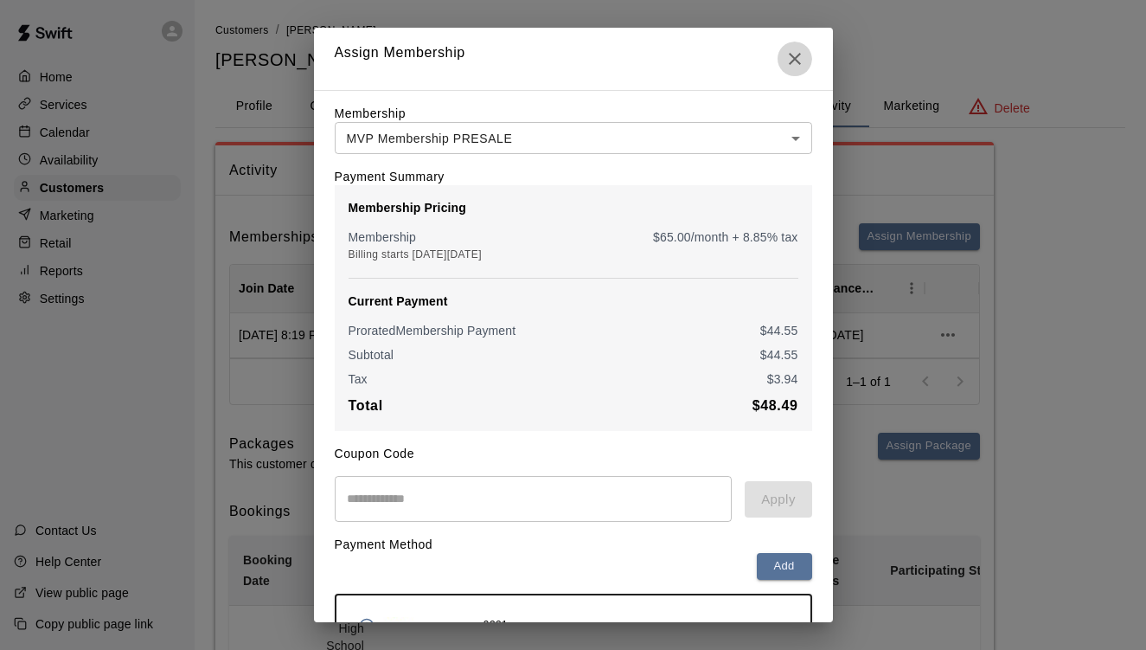
click at [797, 58] on icon "Close" at bounding box center [795, 58] width 21 height 21
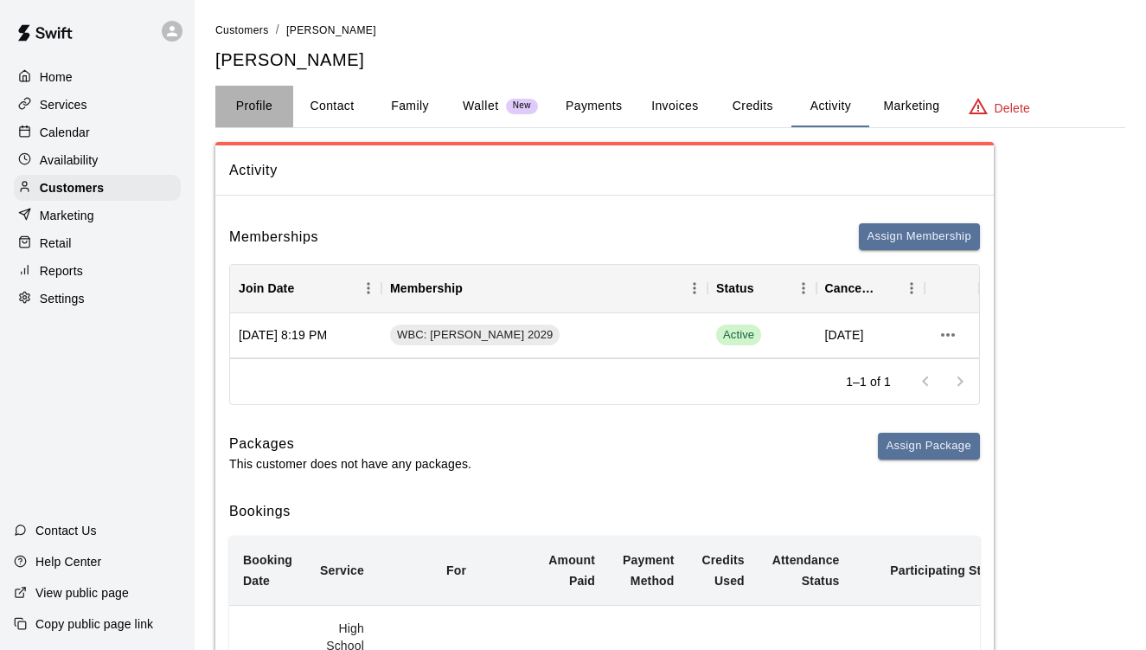
click at [252, 105] on button "Profile" at bounding box center [254, 107] width 78 height 42
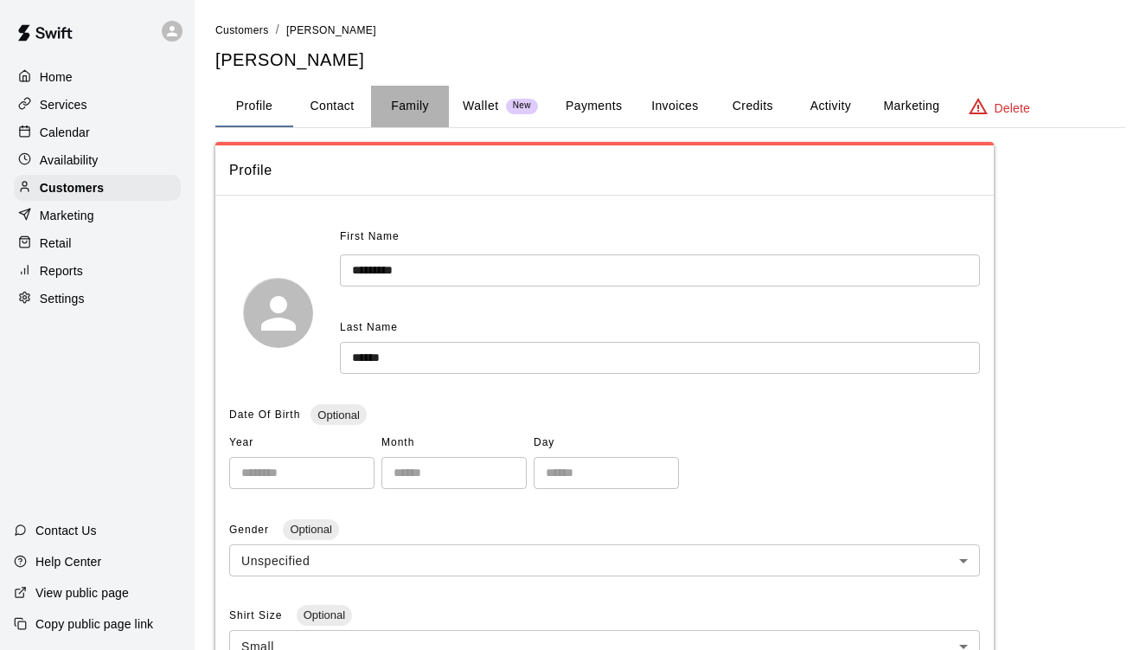
click at [419, 106] on button "Family" at bounding box center [410, 107] width 78 height 42
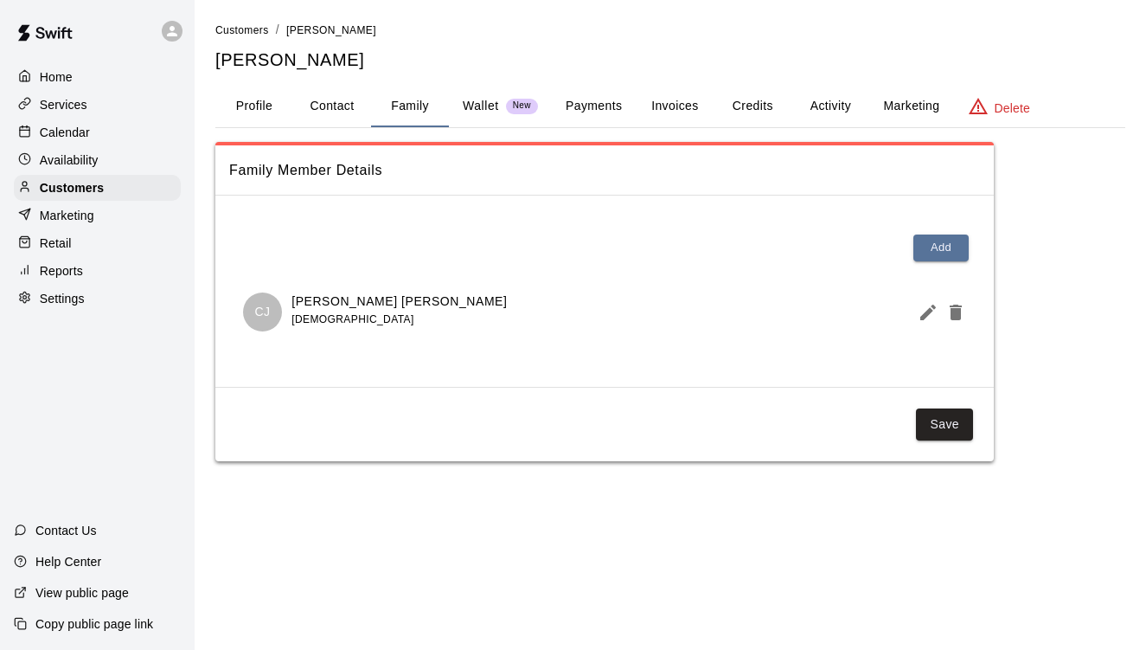
click at [279, 100] on button "Profile" at bounding box center [254, 107] width 78 height 42
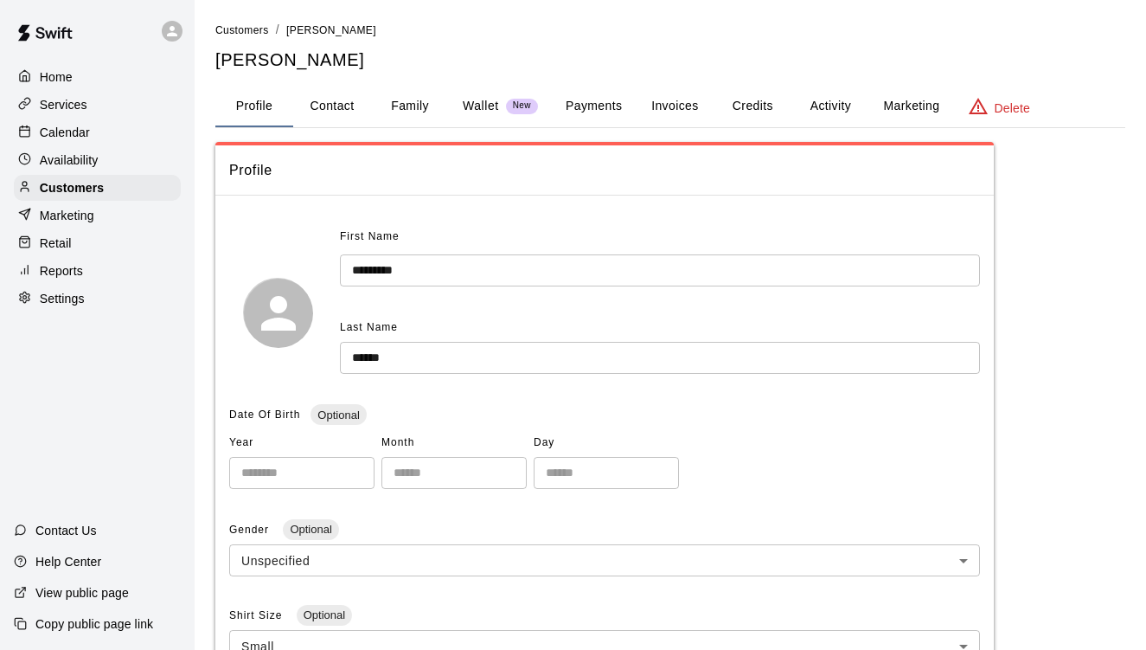
click at [1037, 369] on div "**********" at bounding box center [670, 630] width 910 height 976
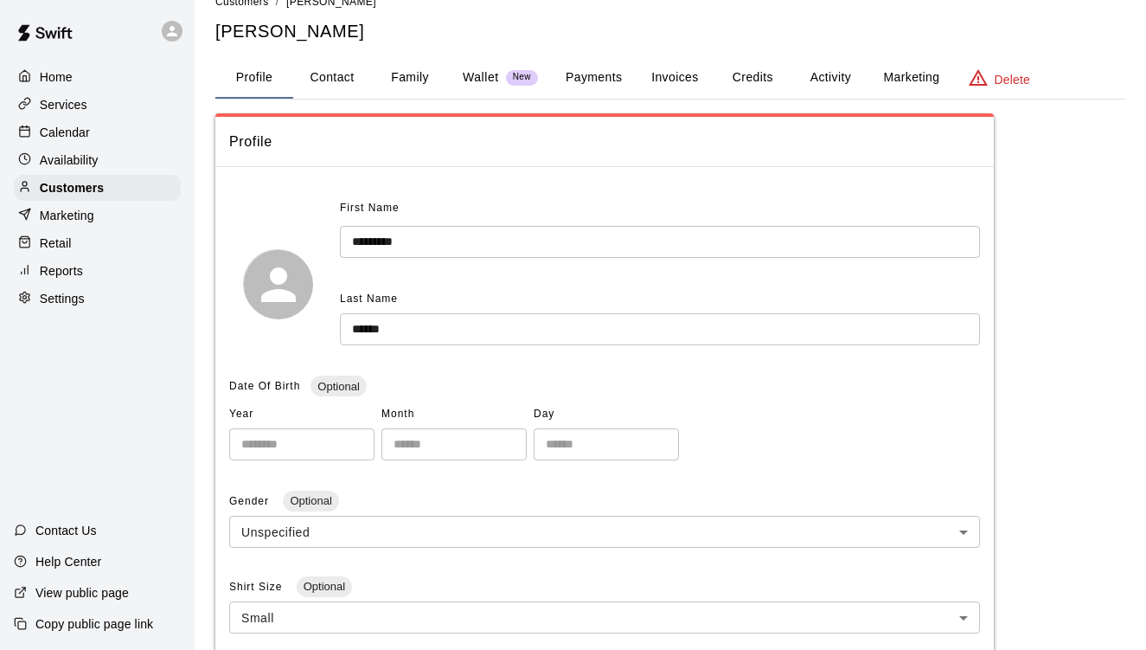
scroll to position [-2, 0]
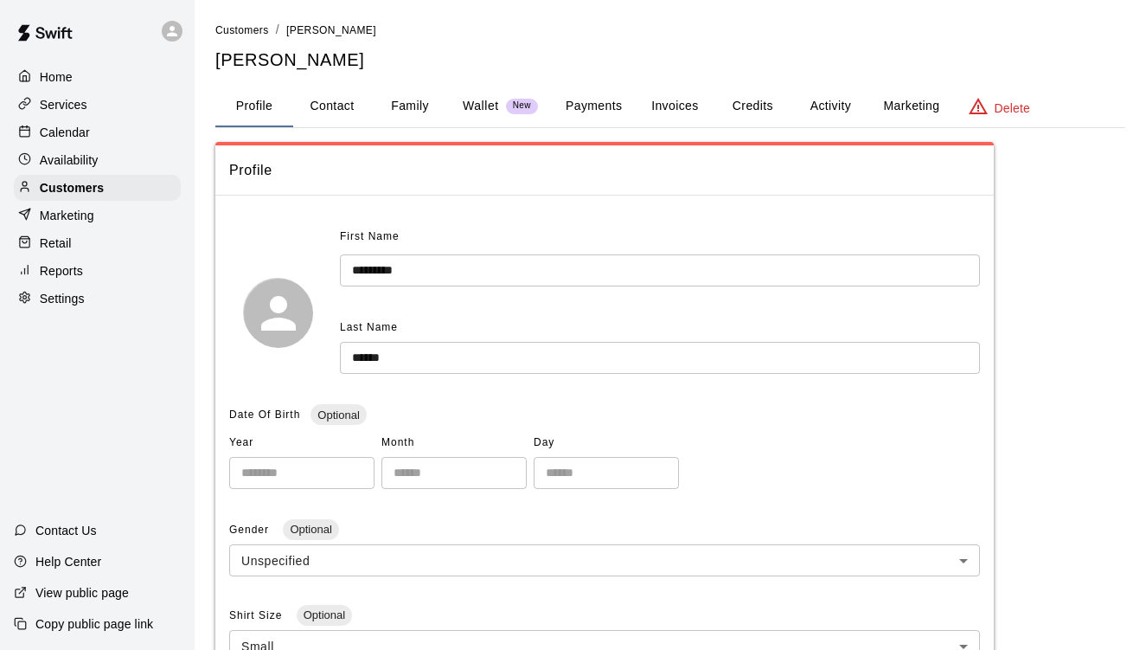
click at [832, 106] on button "Activity" at bounding box center [831, 107] width 78 height 42
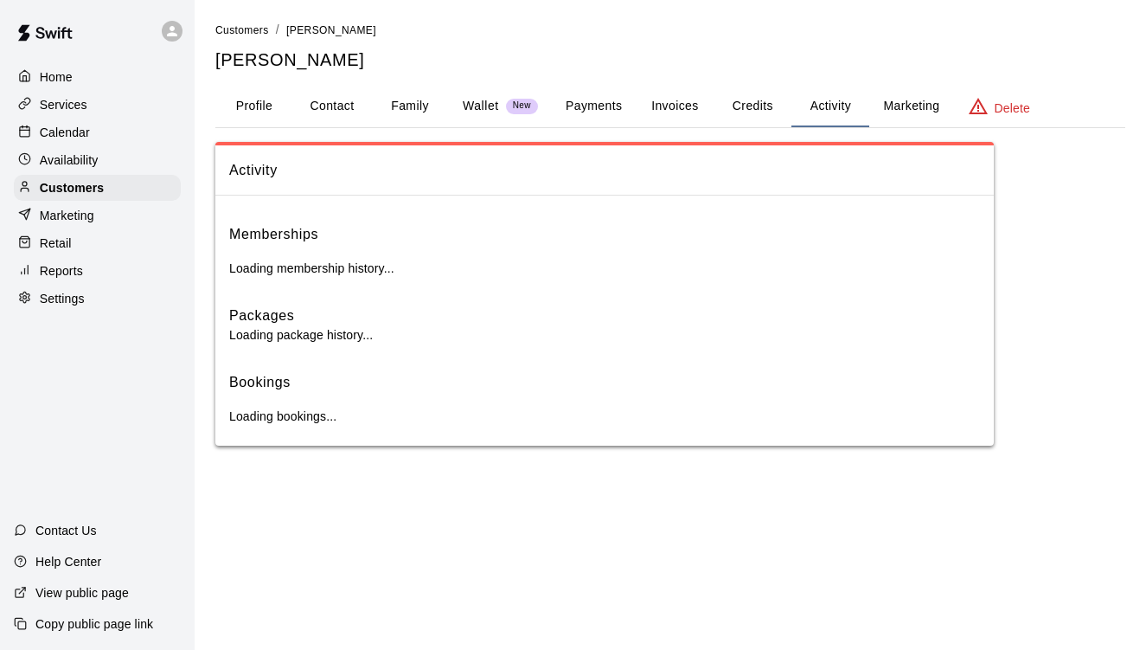
scroll to position [0, 0]
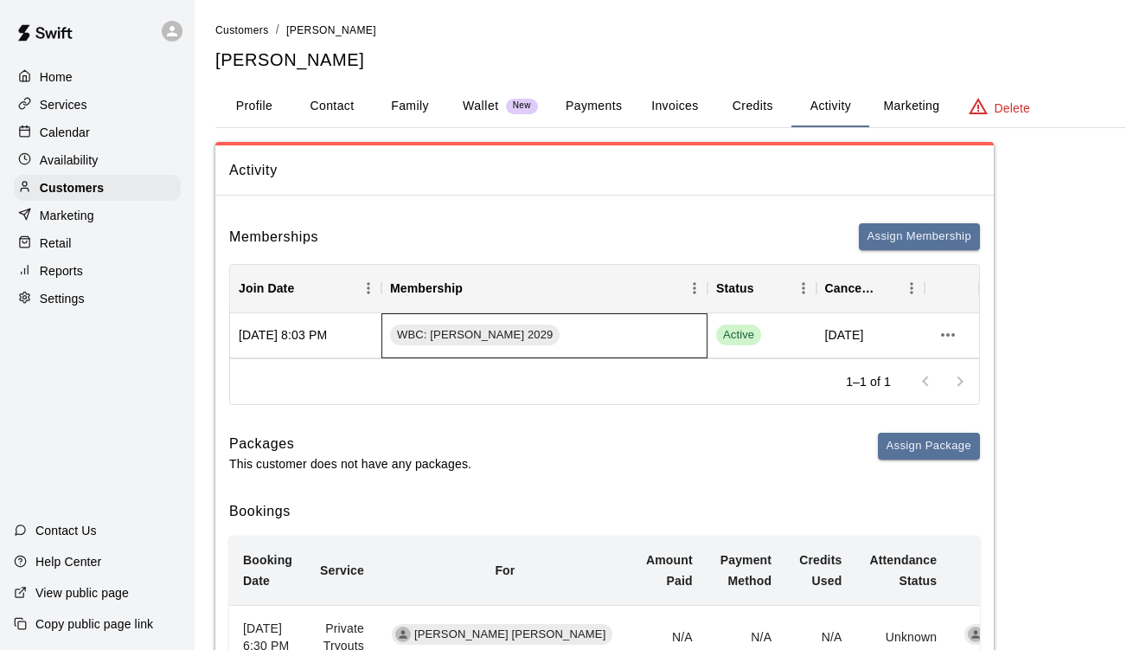
click at [704, 332] on div "WBC: [PERSON_NAME] 2029" at bounding box center [545, 335] width 326 height 45
click at [947, 329] on icon "more actions" at bounding box center [948, 334] width 21 height 21
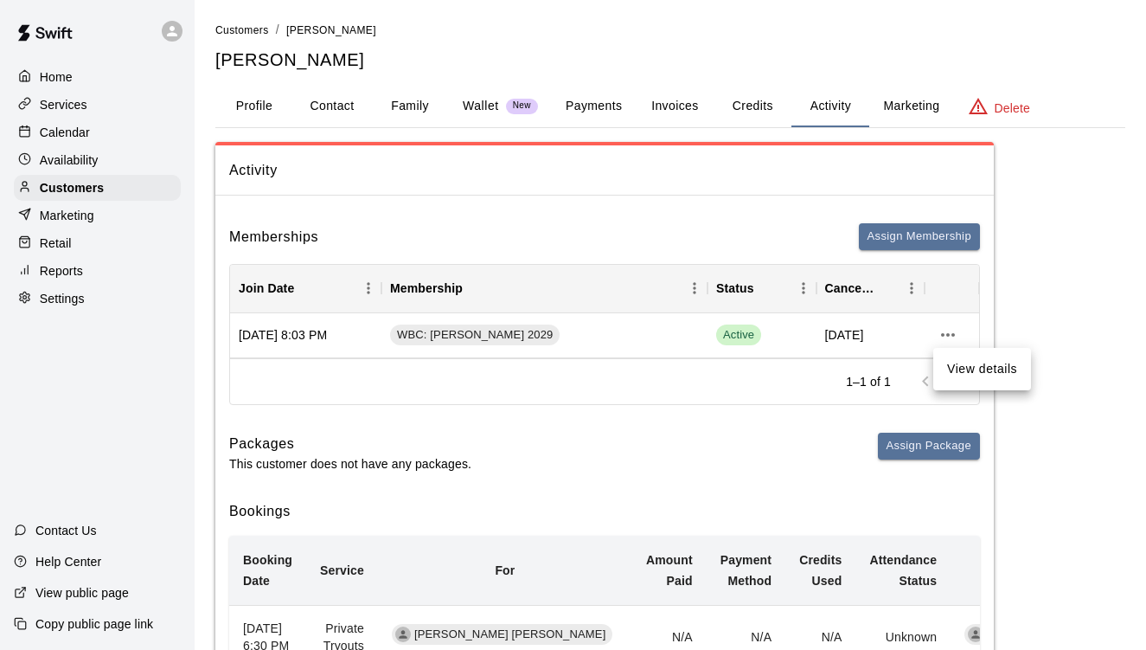
click at [639, 427] on div at bounding box center [573, 325] width 1146 height 650
click at [898, 240] on button "Assign Membership" at bounding box center [919, 236] width 121 height 27
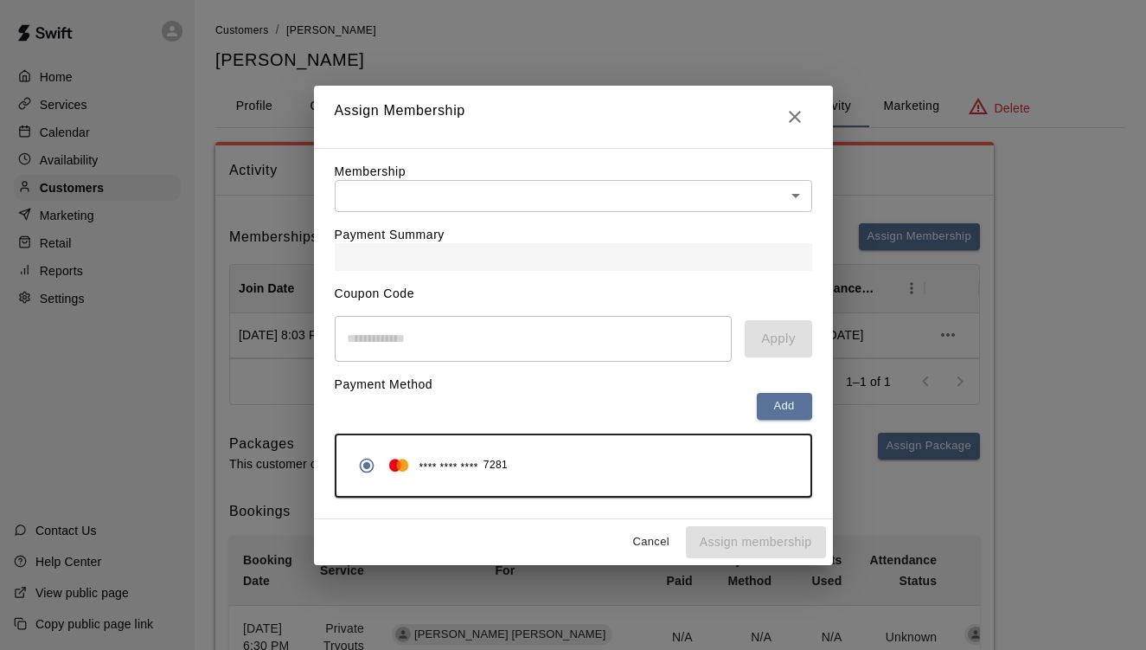
click at [799, 202] on body "Home Services Calendar Availability Customers Marketing Retail Reports Settings…" at bounding box center [573, 450] width 1146 height 901
click at [800, 114] on icon "Close" at bounding box center [795, 116] width 21 height 21
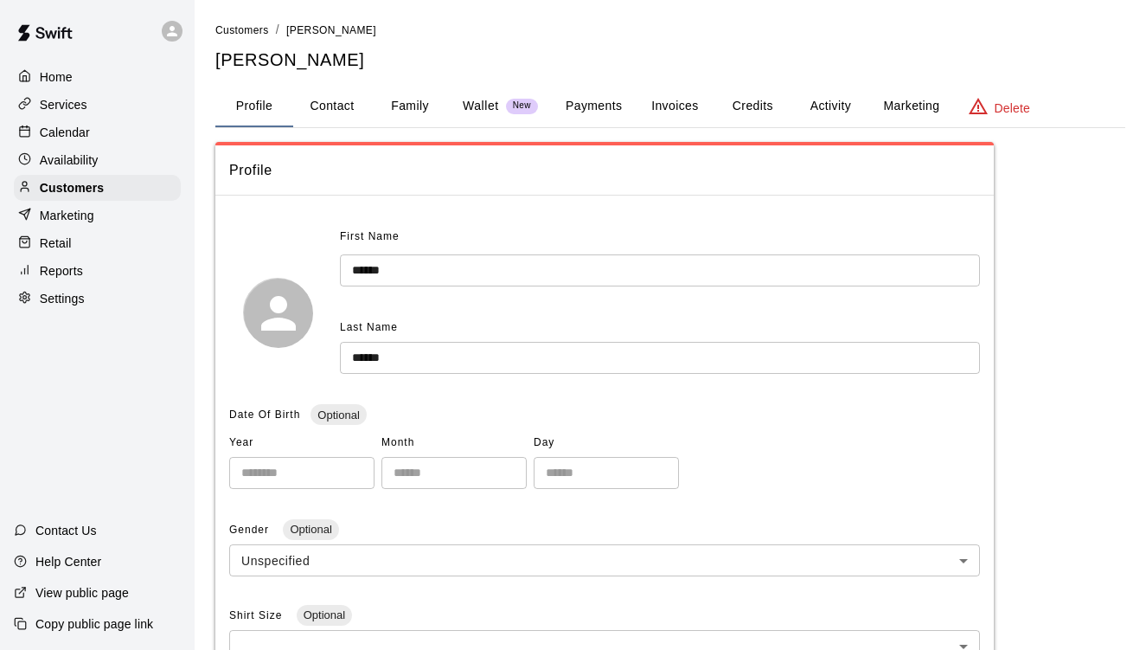
click at [417, 88] on button "Family" at bounding box center [410, 107] width 78 height 42
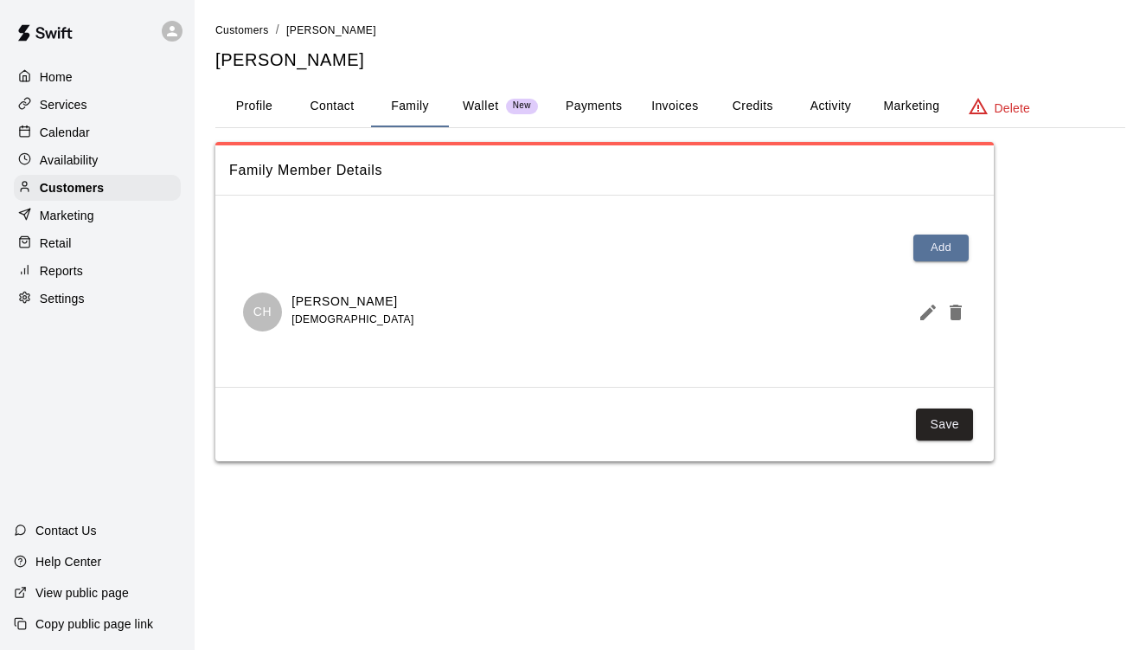
click at [262, 106] on button "Profile" at bounding box center [254, 107] width 78 height 42
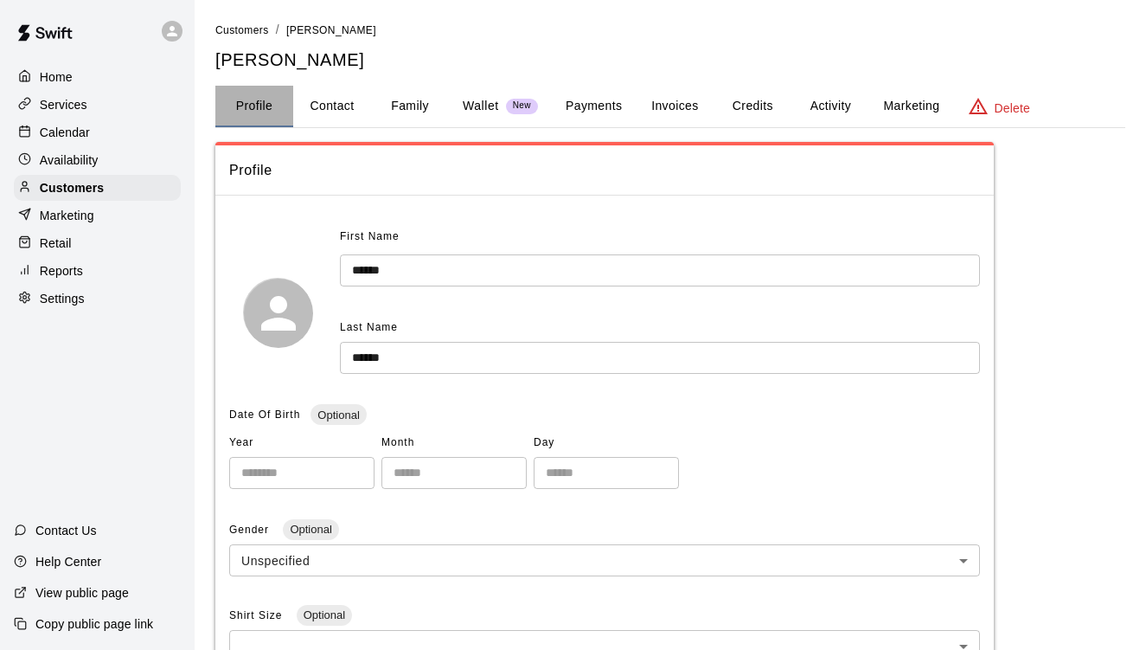
click at [247, 106] on button "Profile" at bounding box center [254, 107] width 78 height 42
click at [412, 111] on button "Family" at bounding box center [410, 107] width 78 height 42
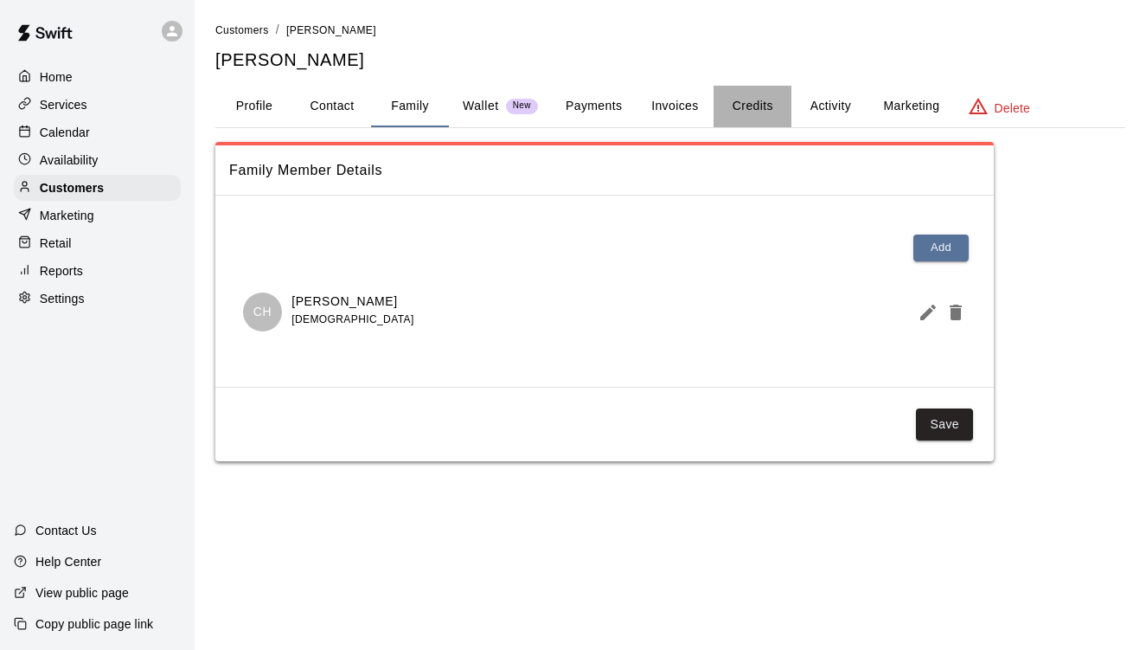
click at [753, 115] on button "Credits" at bounding box center [753, 107] width 78 height 42
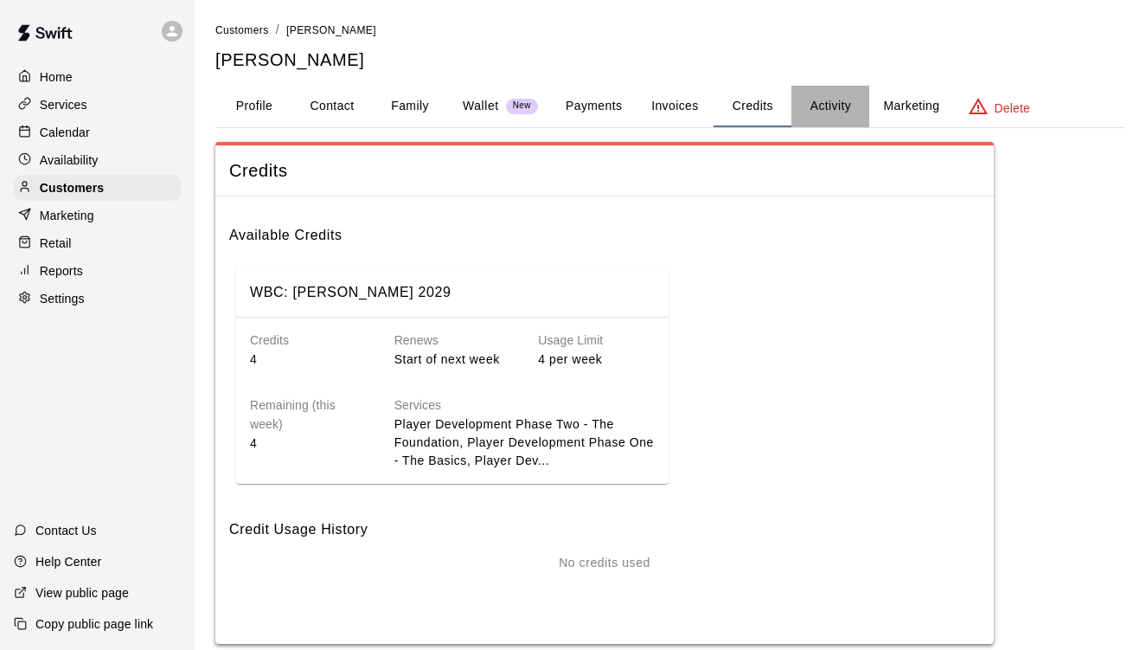
click at [819, 106] on button "Activity" at bounding box center [831, 107] width 78 height 42
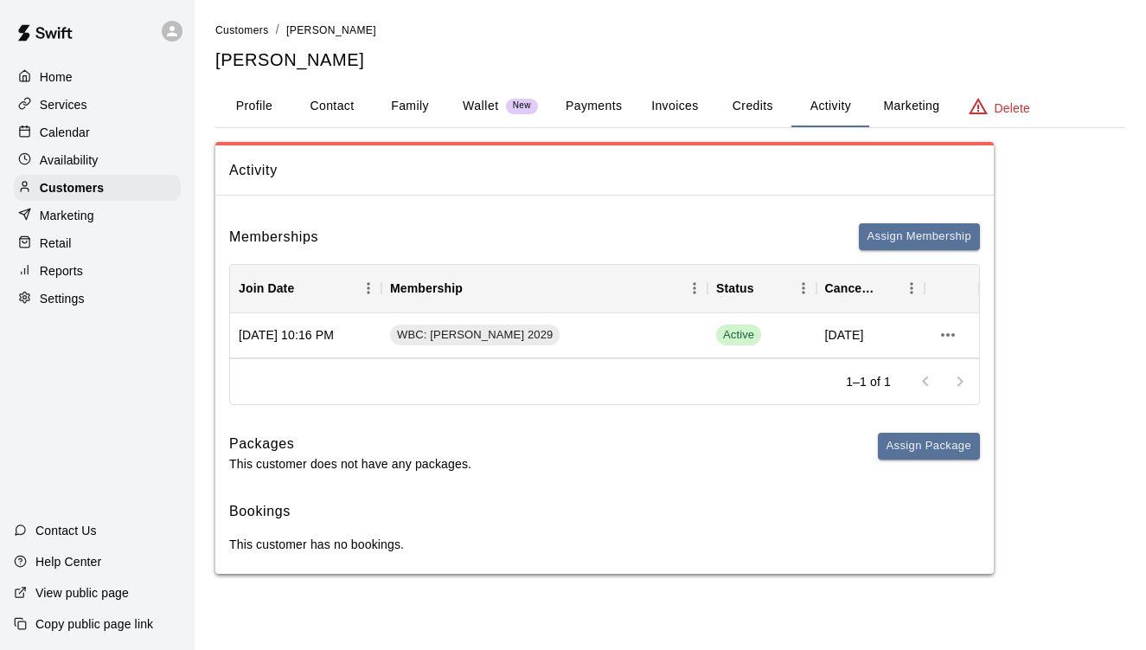
click at [396, 101] on button "Family" at bounding box center [410, 107] width 78 height 42
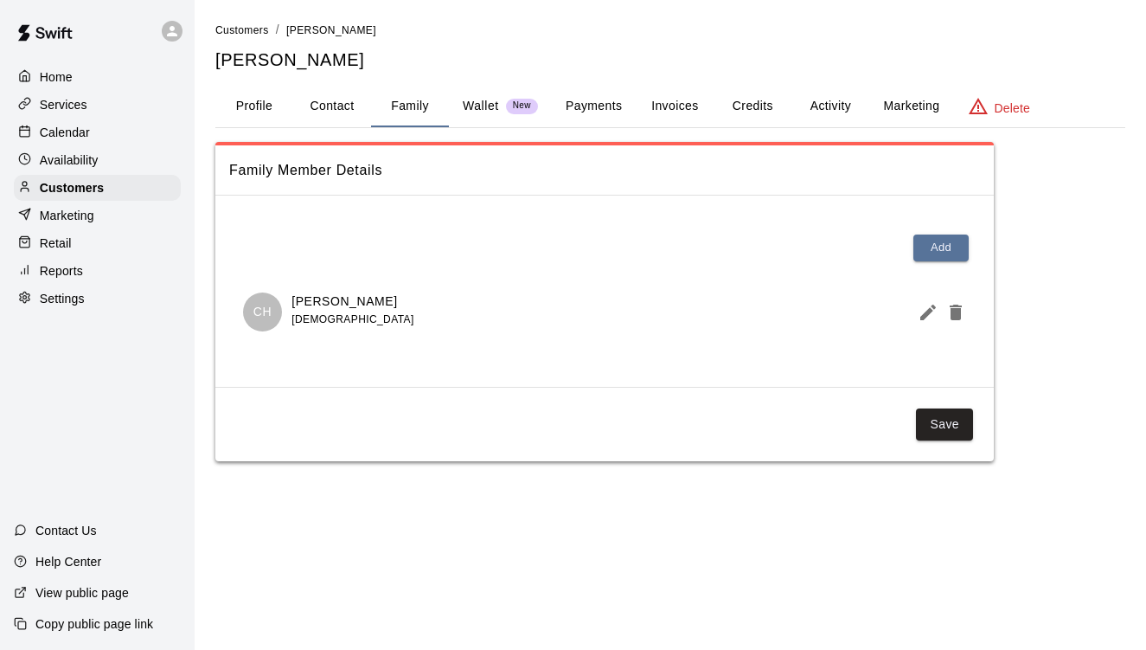
click at [337, 101] on button "Contact" at bounding box center [332, 107] width 78 height 42
select select "**"
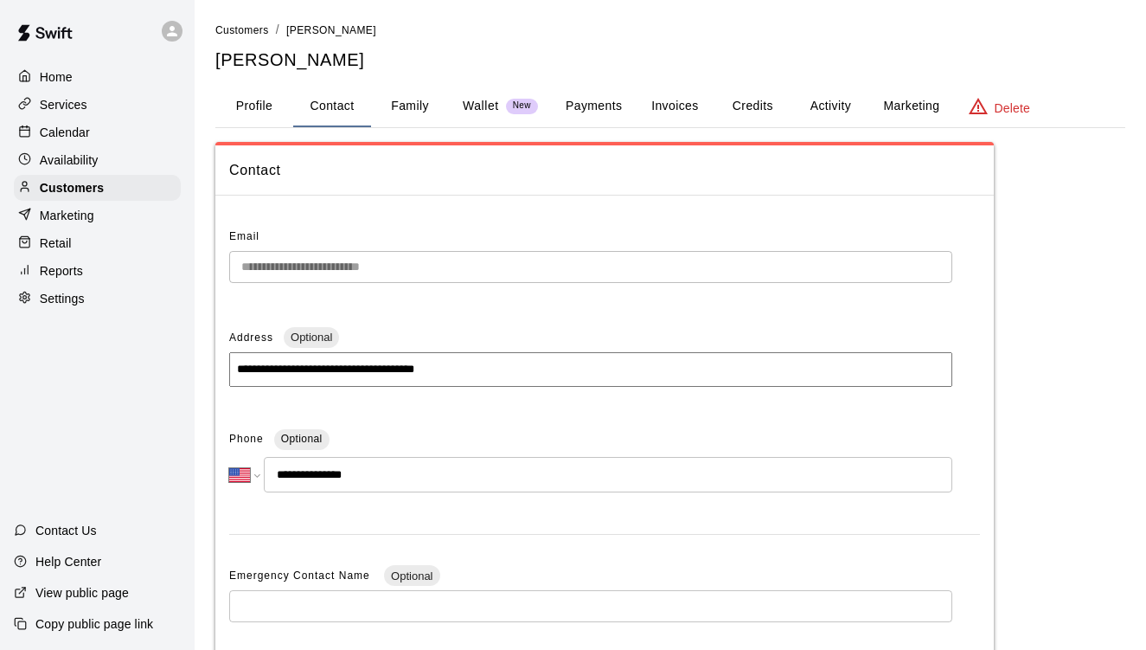
click at [211, 265] on div "**********" at bounding box center [671, 487] width 938 height 933
